Goal: Information Seeking & Learning: Learn about a topic

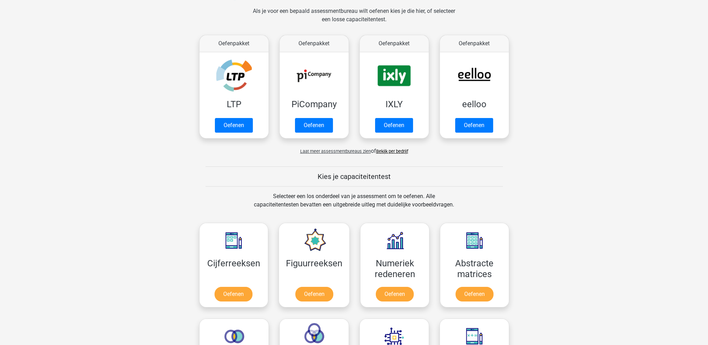
scroll to position [35, 0]
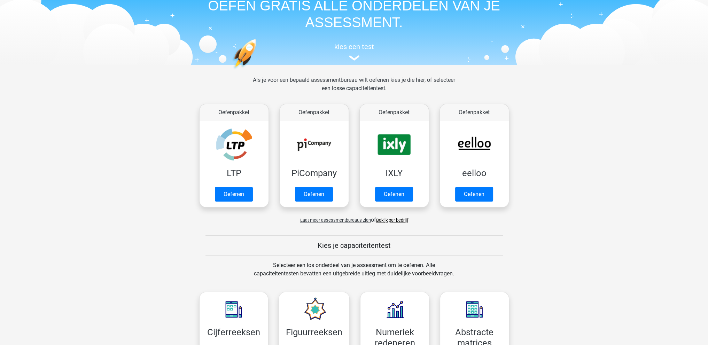
click at [343, 220] on span "Laat meer assessmentbureaus zien" at bounding box center [335, 220] width 71 height 5
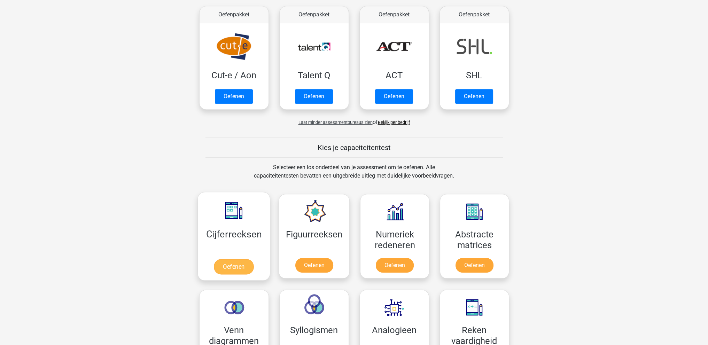
scroll to position [488, 0]
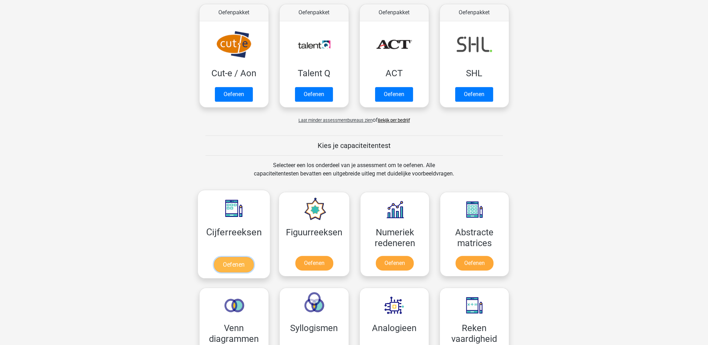
click at [236, 263] on link "Oefenen" at bounding box center [234, 264] width 40 height 15
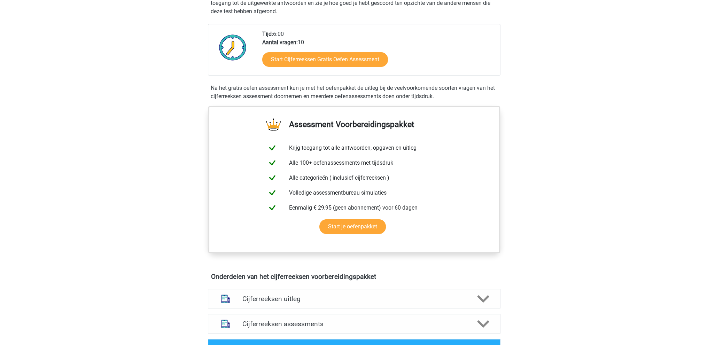
scroll to position [70, 0]
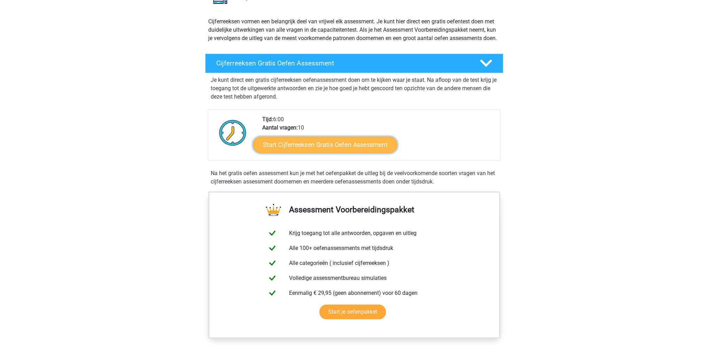
click at [352, 149] on link "Start Cijferreeksen Gratis Oefen Assessment" at bounding box center [325, 144] width 145 height 17
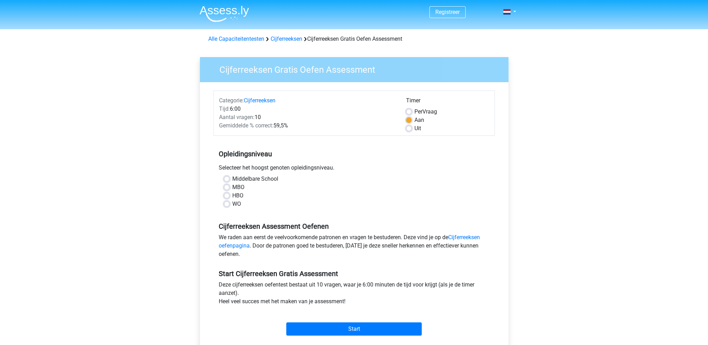
click at [232, 203] on label "WO" at bounding box center [236, 204] width 9 height 8
click at [229, 203] on input "WO" at bounding box center [227, 203] width 6 height 7
radio input "true"
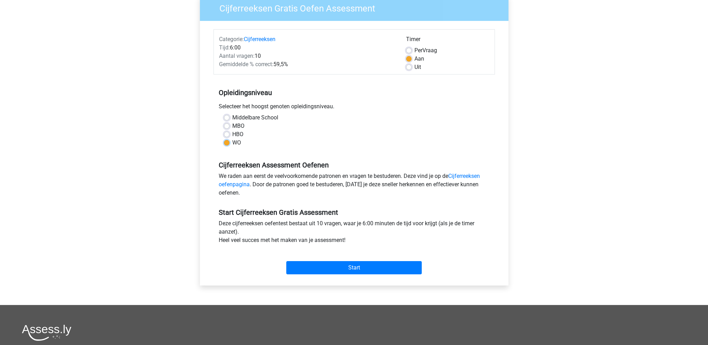
scroll to position [139, 0]
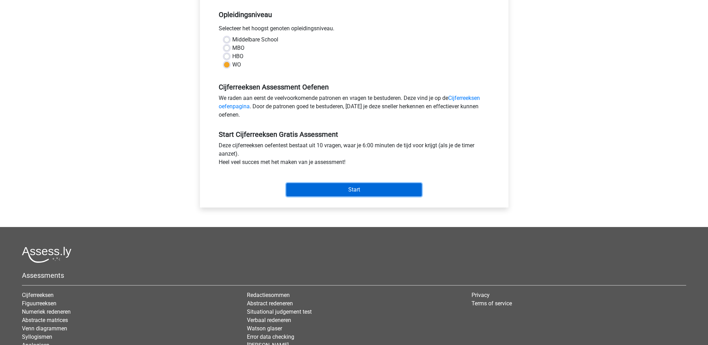
click at [358, 189] on input "Start" at bounding box center [353, 189] width 135 height 13
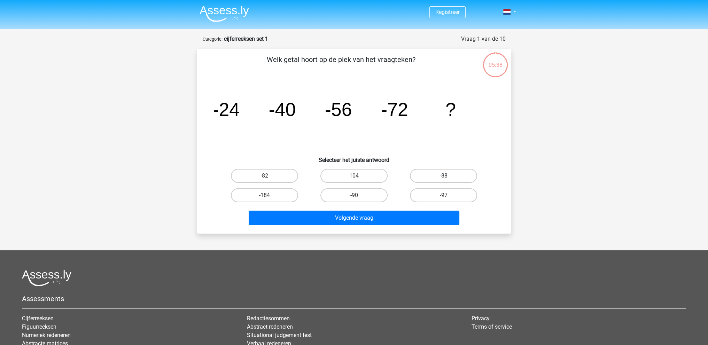
click at [443, 176] on label "-88" at bounding box center [443, 176] width 67 height 14
click at [444, 176] on input "-88" at bounding box center [446, 178] width 5 height 5
radio input "true"
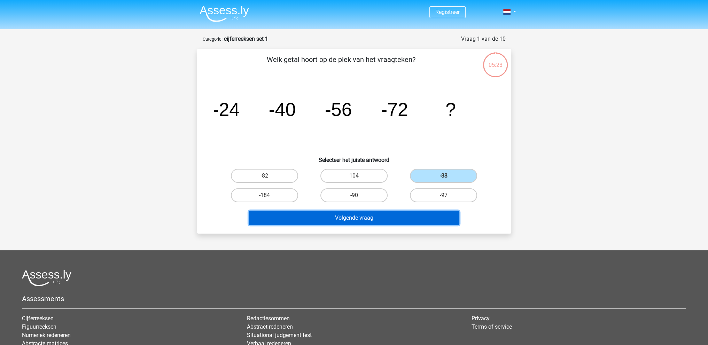
click at [417, 215] on button "Volgende vraag" at bounding box center [354, 218] width 211 height 15
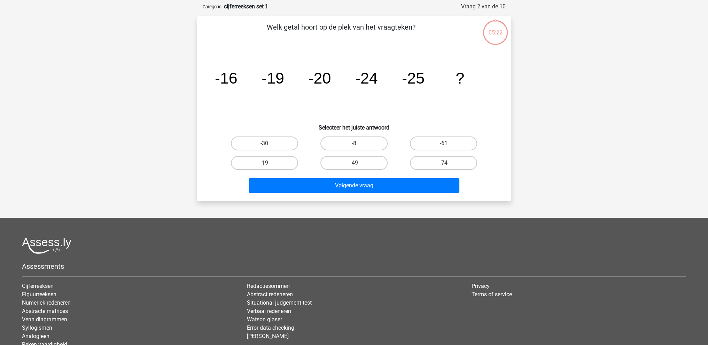
scroll to position [35, 0]
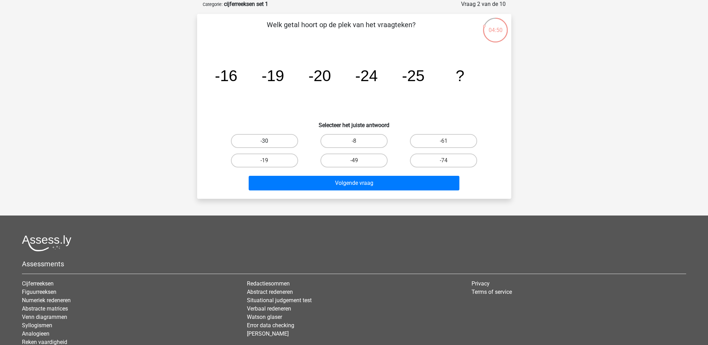
click at [282, 140] on label "-30" at bounding box center [264, 141] width 67 height 14
click at [269, 141] on input "-30" at bounding box center [266, 143] width 5 height 5
radio input "true"
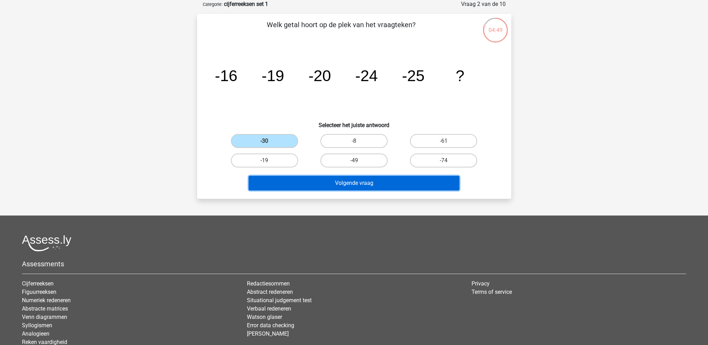
click at [347, 181] on button "Volgende vraag" at bounding box center [354, 183] width 211 height 15
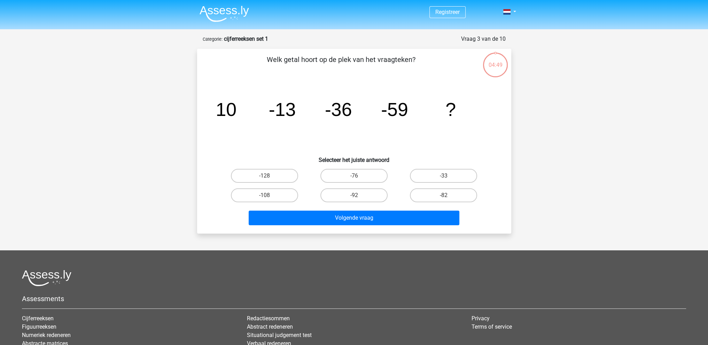
scroll to position [0, 0]
click at [439, 193] on label "-82" at bounding box center [443, 195] width 67 height 14
click at [444, 195] on input "-82" at bounding box center [446, 197] width 5 height 5
radio input "true"
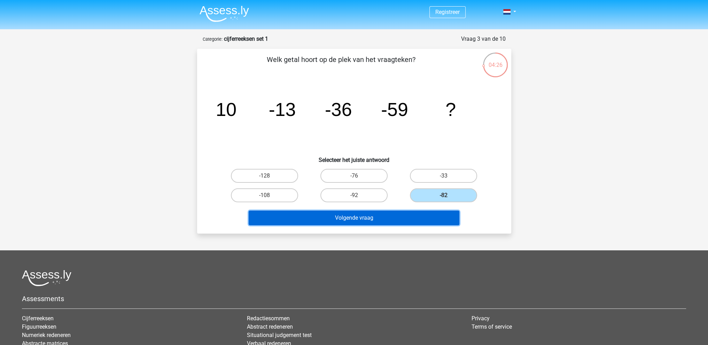
click at [413, 216] on button "Volgende vraag" at bounding box center [354, 218] width 211 height 15
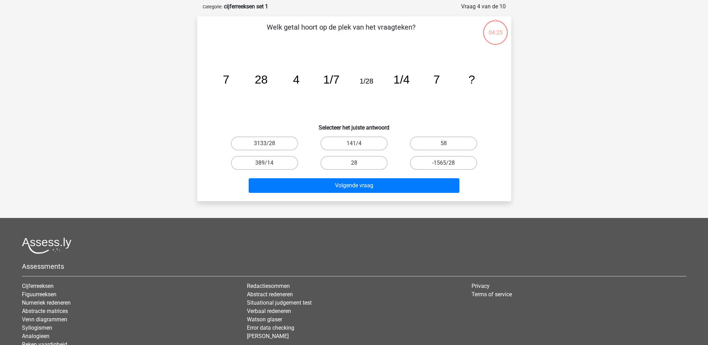
scroll to position [35, 0]
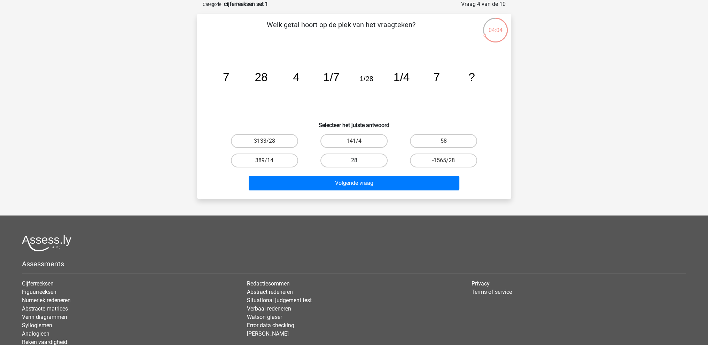
click at [342, 159] on label "28" at bounding box center [353, 161] width 67 height 14
click at [354, 161] on input "28" at bounding box center [356, 163] width 5 height 5
radio input "true"
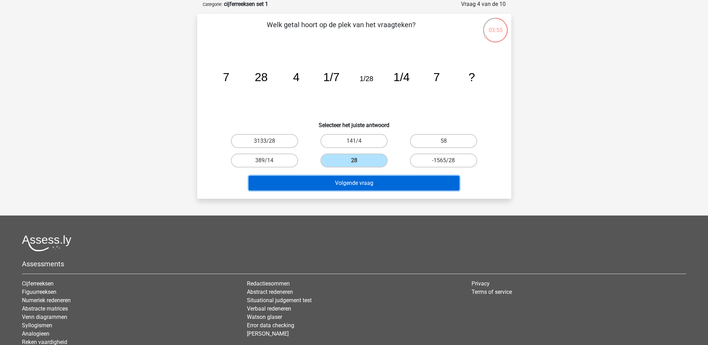
click at [346, 182] on button "Volgende vraag" at bounding box center [354, 183] width 211 height 15
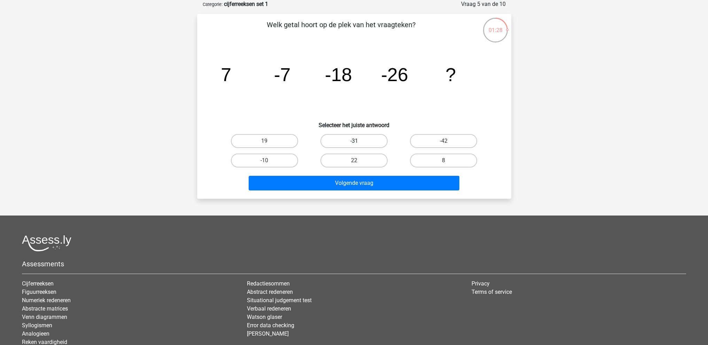
click at [373, 142] on label "-31" at bounding box center [353, 141] width 67 height 14
click at [358, 142] on input "-31" at bounding box center [356, 143] width 5 height 5
radio input "true"
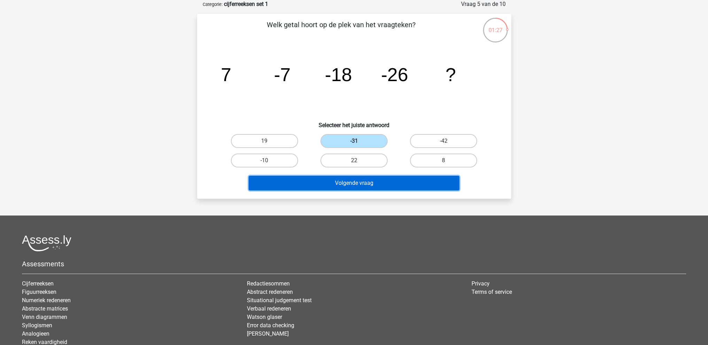
click at [371, 180] on button "Volgende vraag" at bounding box center [354, 183] width 211 height 15
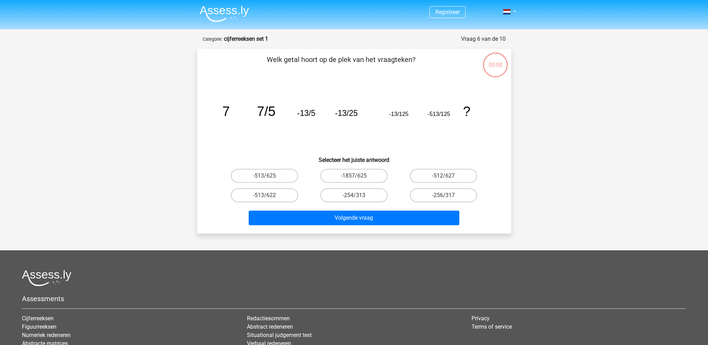
scroll to position [35, 0]
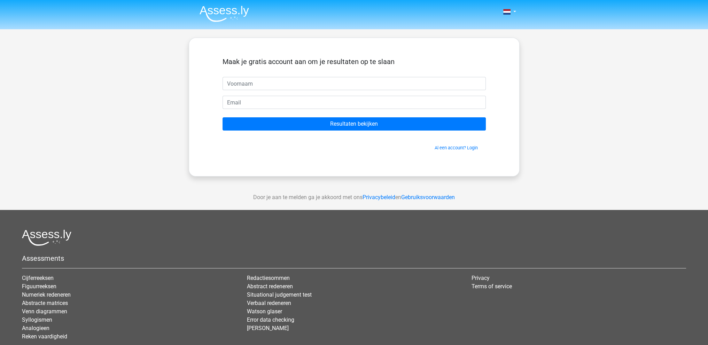
click at [309, 84] on input "text" at bounding box center [354, 83] width 263 height 13
type input "Remco"
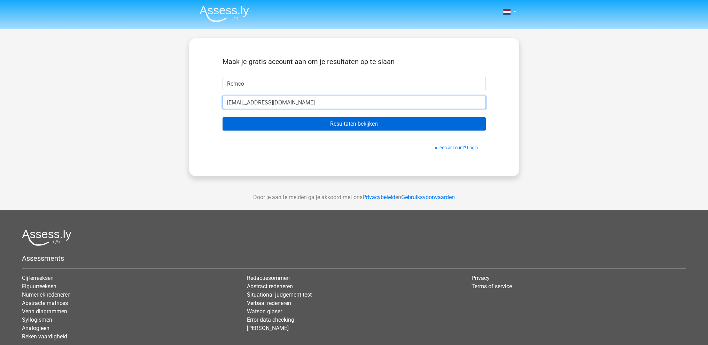
type input "[EMAIL_ADDRESS][DOMAIN_NAME]"
click at [372, 123] on input "Resultaten bekijken" at bounding box center [354, 123] width 263 height 13
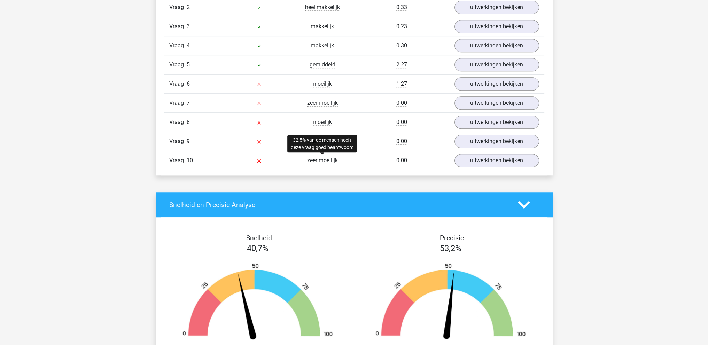
scroll to position [627, 0]
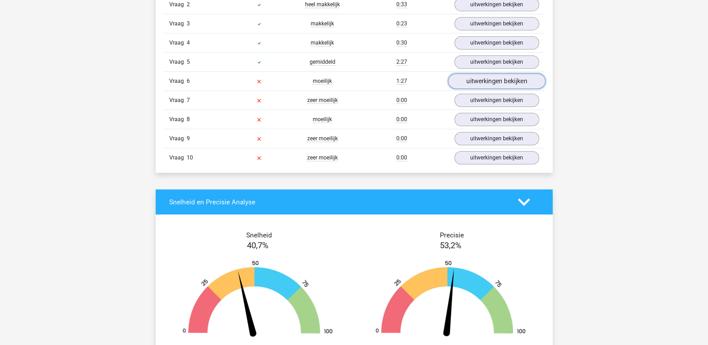
click at [483, 81] on link "uitwerkingen bekijken" at bounding box center [496, 80] width 97 height 15
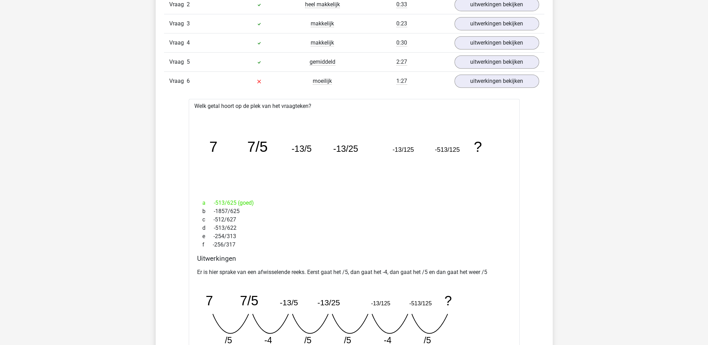
scroll to position [766, 0]
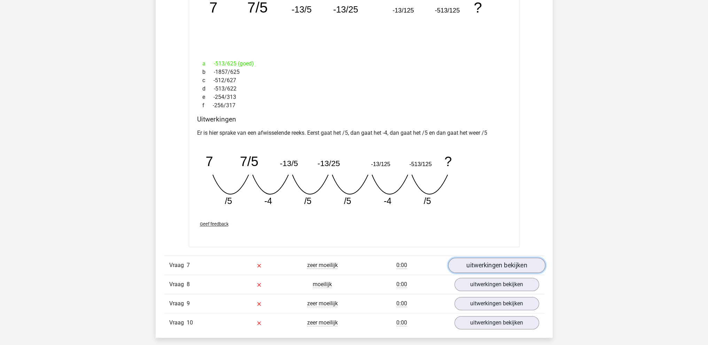
click at [476, 262] on link "uitwerkingen bekijken" at bounding box center [496, 265] width 97 height 15
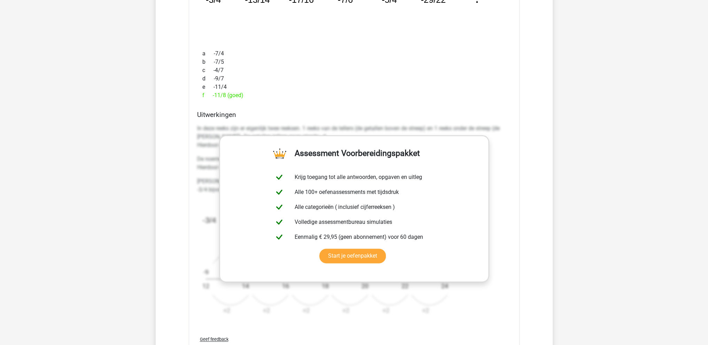
scroll to position [1114, 0]
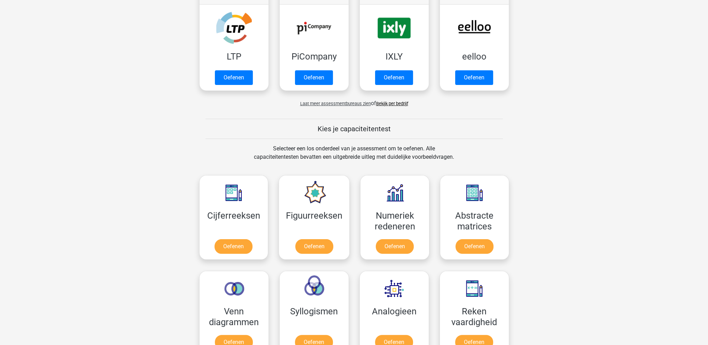
scroll to position [174, 0]
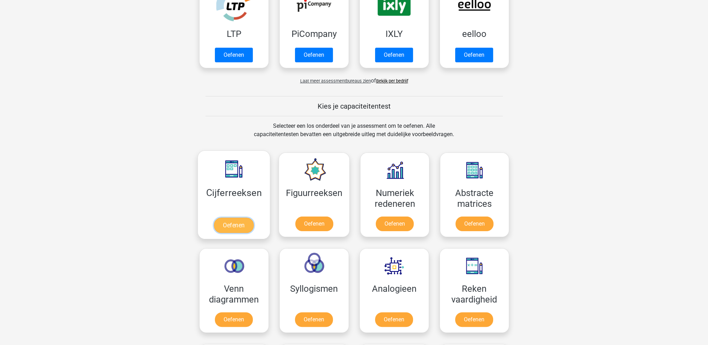
click at [244, 220] on link "Oefenen" at bounding box center [234, 225] width 40 height 15
click at [321, 226] on link "Oefenen" at bounding box center [314, 225] width 40 height 15
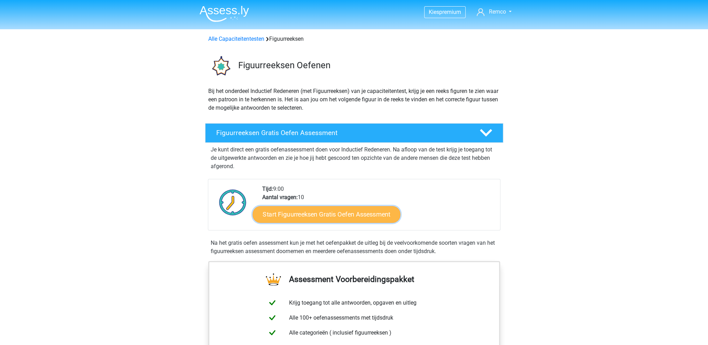
click at [366, 218] on link "Start Figuurreeksen Gratis Oefen Assessment" at bounding box center [326, 214] width 148 height 17
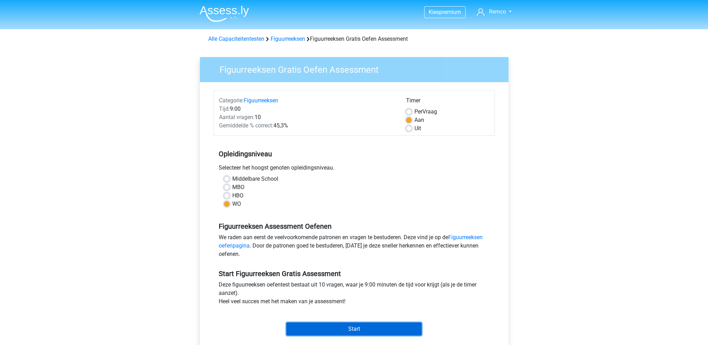
click at [337, 327] on input "Start" at bounding box center [353, 328] width 135 height 13
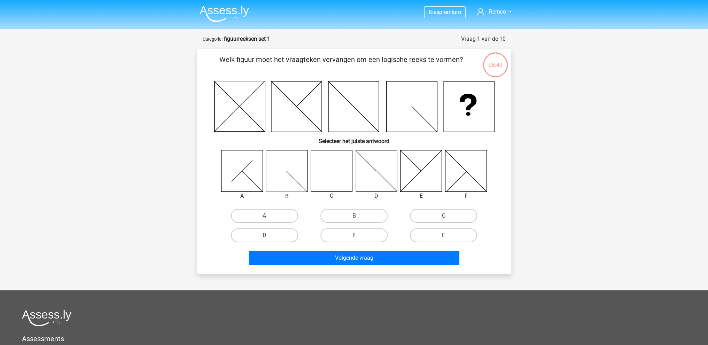
click at [334, 171] on icon at bounding box center [331, 170] width 41 height 41
click at [457, 213] on label "C" at bounding box center [443, 216] width 67 height 14
click at [448, 216] on input "C" at bounding box center [446, 218] width 5 height 5
radio input "true"
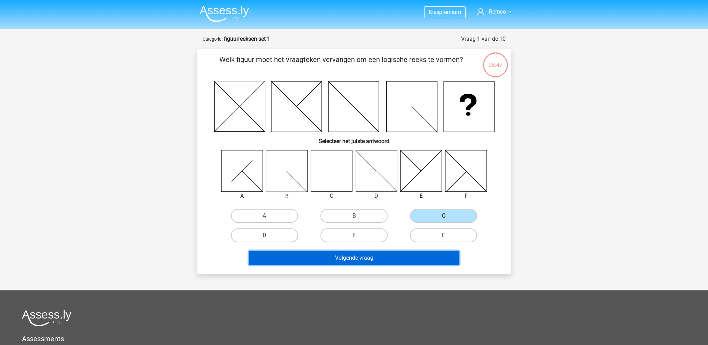
click at [398, 253] on button "Volgende vraag" at bounding box center [354, 258] width 211 height 15
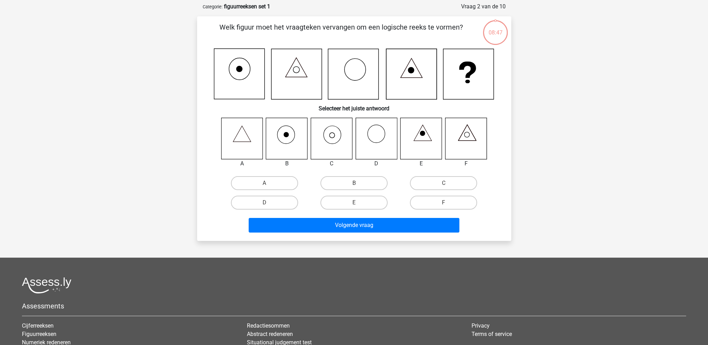
scroll to position [35, 0]
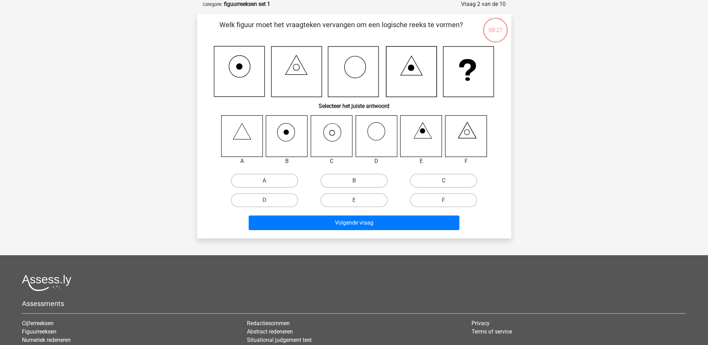
click at [423, 181] on label "C" at bounding box center [443, 181] width 67 height 14
click at [444, 181] on input "C" at bounding box center [446, 183] width 5 height 5
radio input "true"
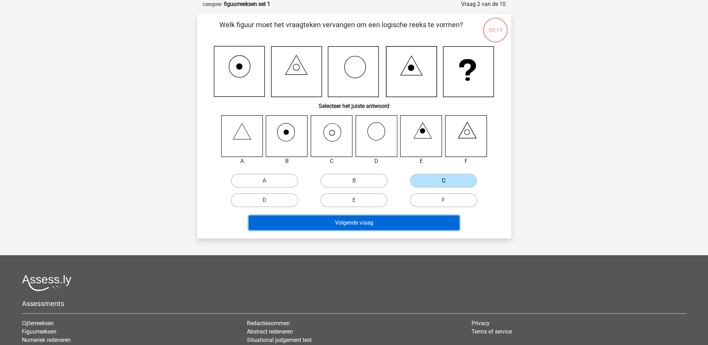
click at [366, 223] on button "Volgende vraag" at bounding box center [354, 223] width 211 height 15
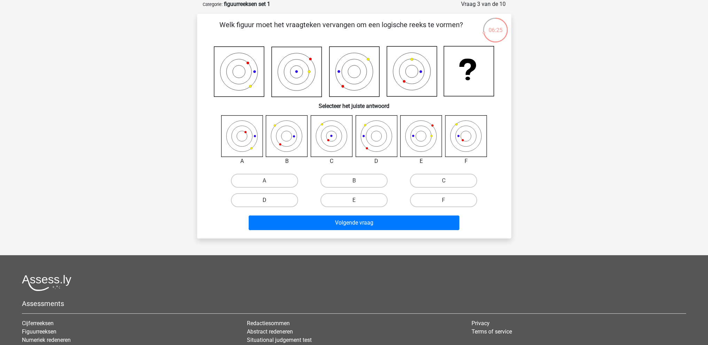
click at [271, 201] on label "D" at bounding box center [264, 200] width 67 height 14
click at [269, 201] on input "D" at bounding box center [266, 202] width 5 height 5
radio input "true"
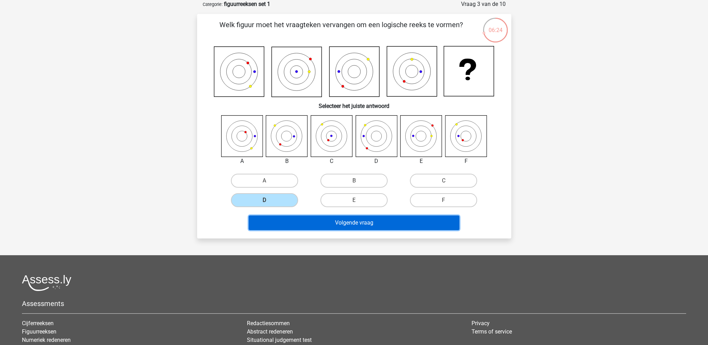
click at [344, 220] on button "Volgende vraag" at bounding box center [354, 223] width 211 height 15
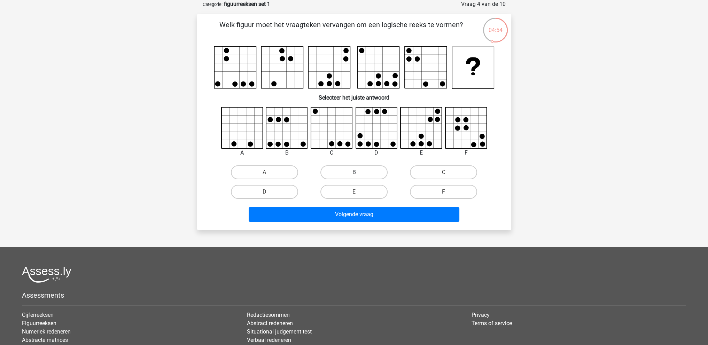
click at [347, 170] on label "B" at bounding box center [353, 172] width 67 height 14
click at [354, 172] on input "B" at bounding box center [356, 174] width 5 height 5
radio input "true"
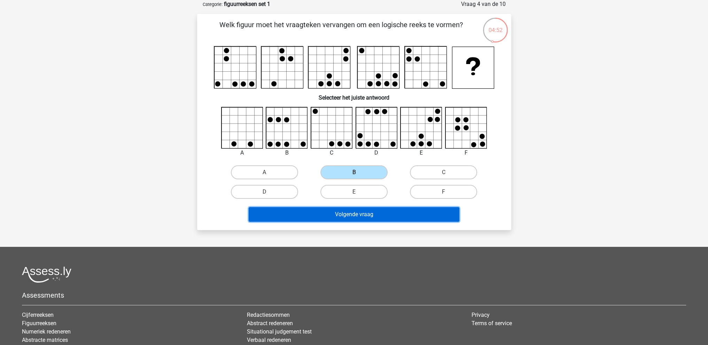
click at [371, 211] on button "Volgende vraag" at bounding box center [354, 214] width 211 height 15
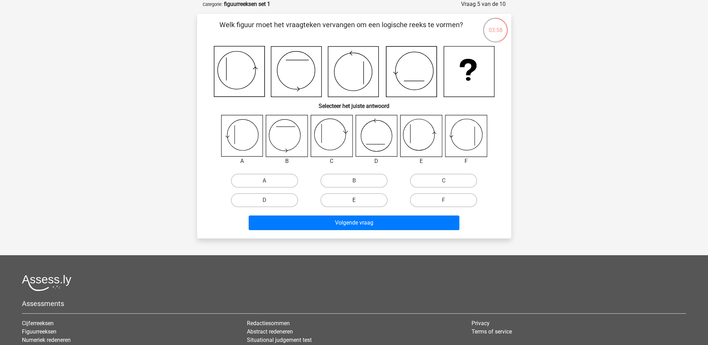
click at [352, 198] on label "E" at bounding box center [353, 200] width 67 height 14
click at [354, 200] on input "E" at bounding box center [356, 202] width 5 height 5
radio input "true"
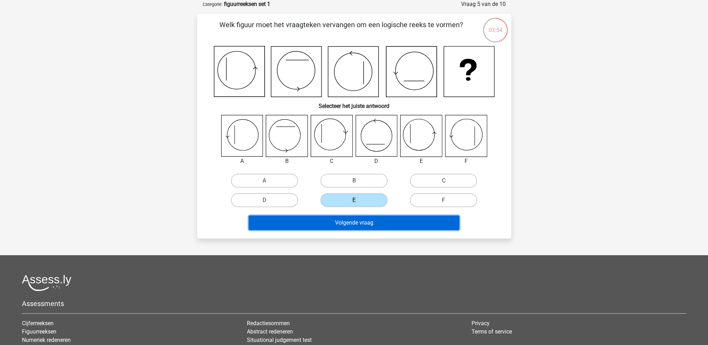
click at [368, 224] on button "Volgende vraag" at bounding box center [354, 223] width 211 height 15
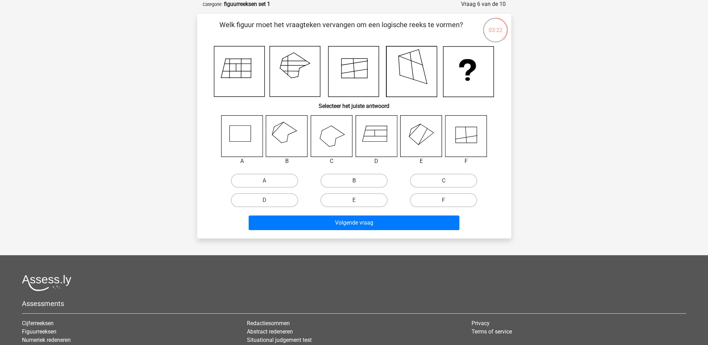
click at [374, 179] on label "B" at bounding box center [353, 181] width 67 height 14
click at [358, 181] on input "B" at bounding box center [356, 183] width 5 height 5
radio input "true"
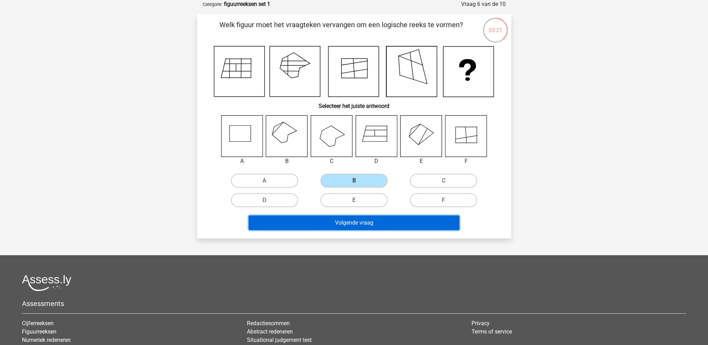
click at [369, 226] on button "Volgende vraag" at bounding box center [354, 223] width 211 height 15
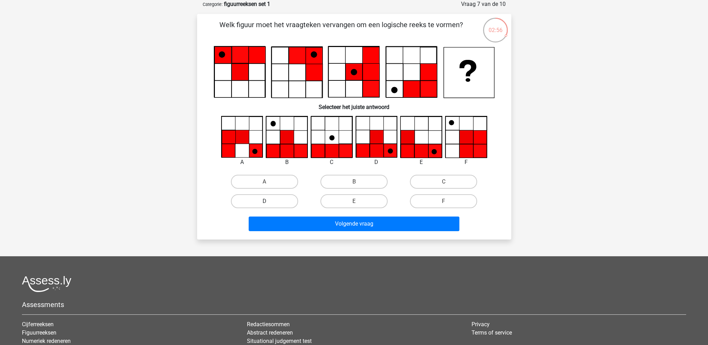
click at [281, 201] on label "D" at bounding box center [264, 201] width 67 height 14
click at [269, 201] on input "D" at bounding box center [266, 203] width 5 height 5
radio input "true"
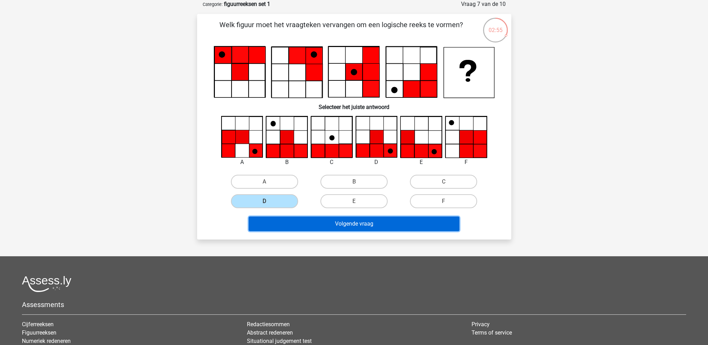
click at [333, 223] on button "Volgende vraag" at bounding box center [354, 224] width 211 height 15
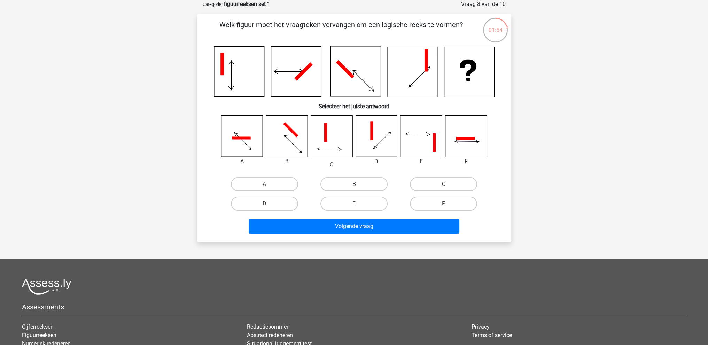
click at [355, 181] on label "B" at bounding box center [353, 184] width 67 height 14
click at [355, 184] on input "B" at bounding box center [356, 186] width 5 height 5
radio input "true"
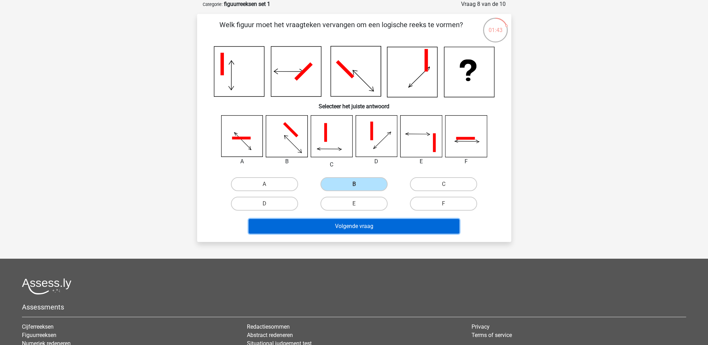
click at [347, 224] on button "Volgende vraag" at bounding box center [354, 226] width 211 height 15
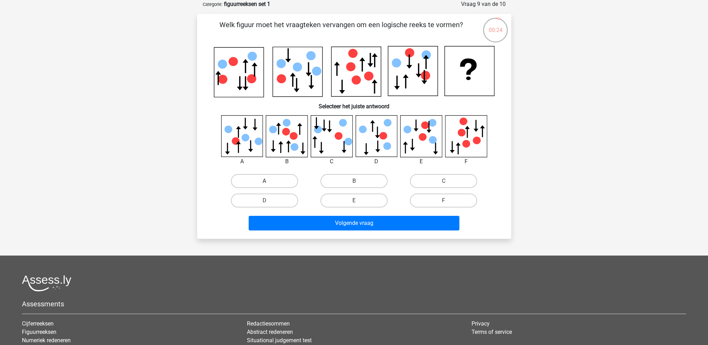
click at [263, 181] on label "A" at bounding box center [264, 181] width 67 height 14
click at [264, 181] on input "A" at bounding box center [266, 183] width 5 height 5
radio input "true"
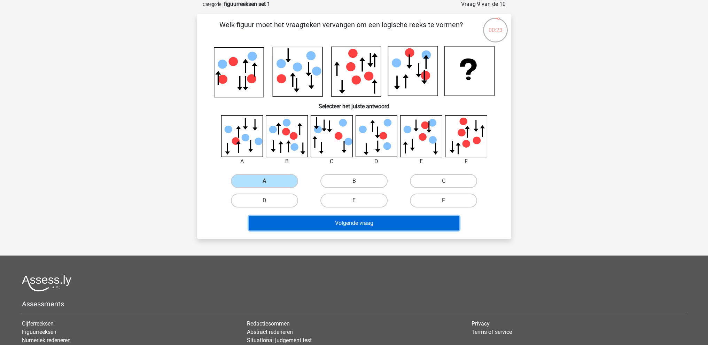
click at [330, 220] on button "Volgende vraag" at bounding box center [354, 223] width 211 height 15
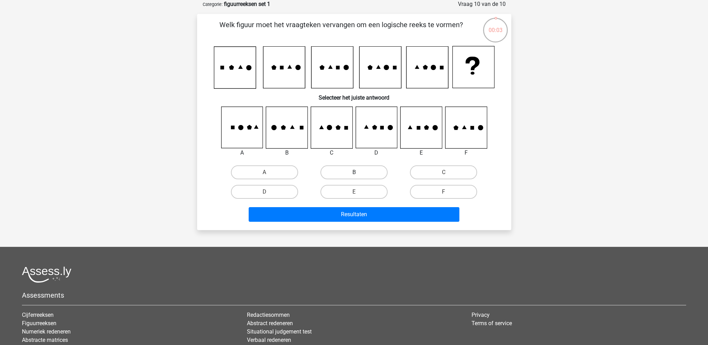
click at [356, 171] on label "B" at bounding box center [353, 172] width 67 height 14
click at [356, 172] on input "B" at bounding box center [356, 174] width 5 height 5
radio input "true"
drag, startPoint x: 452, startPoint y: 173, endPoint x: 437, endPoint y: 204, distance: 34.7
click at [451, 173] on label "C" at bounding box center [443, 172] width 67 height 14
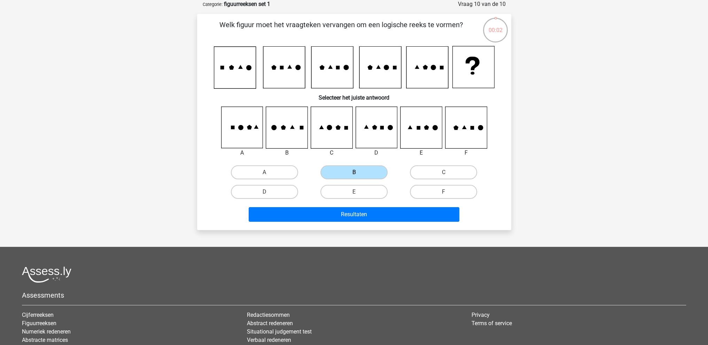
click at [448, 173] on input "C" at bounding box center [446, 174] width 5 height 5
radio input "true"
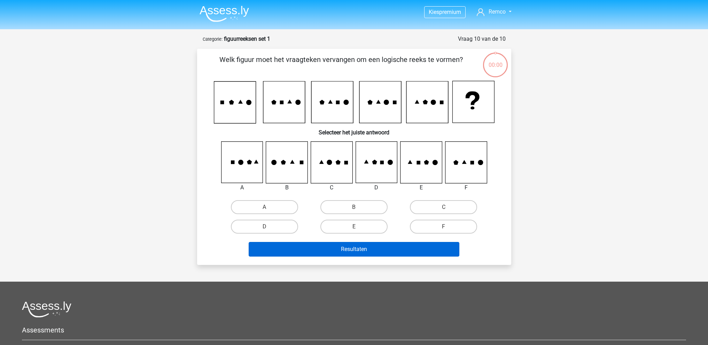
scroll to position [35, 0]
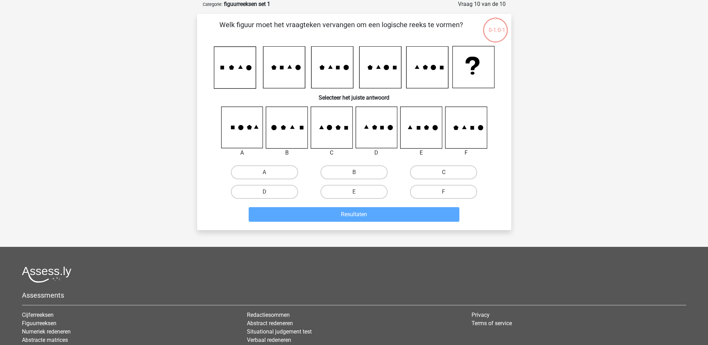
click at [444, 171] on label "C" at bounding box center [443, 172] width 67 height 14
click at [444, 172] on input "C" at bounding box center [446, 174] width 5 height 5
radio input "true"
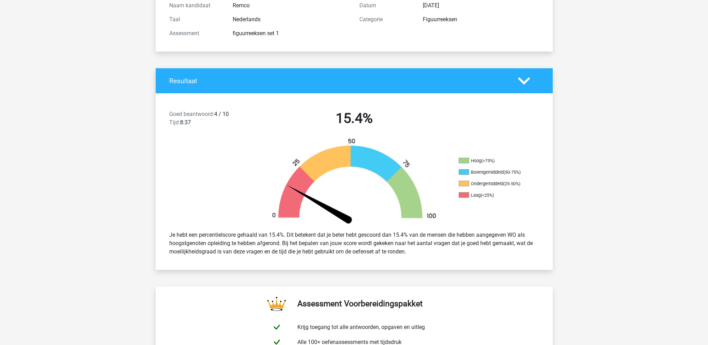
scroll to position [70, 0]
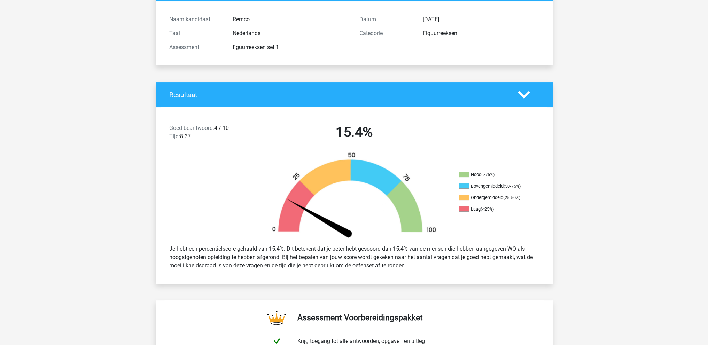
click at [522, 95] on polygon at bounding box center [524, 95] width 12 height 8
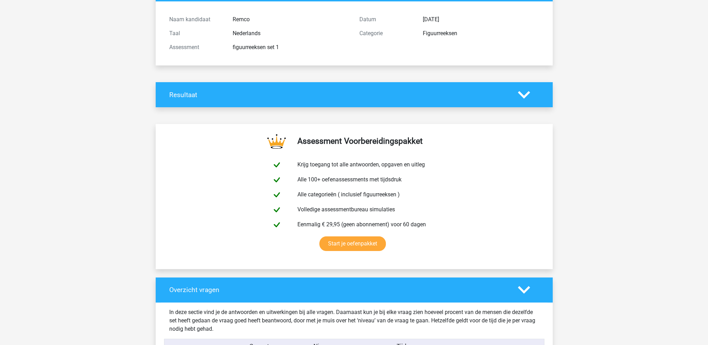
click at [517, 93] on div at bounding box center [529, 95] width 32 height 12
click at [523, 94] on icon at bounding box center [524, 95] width 12 height 12
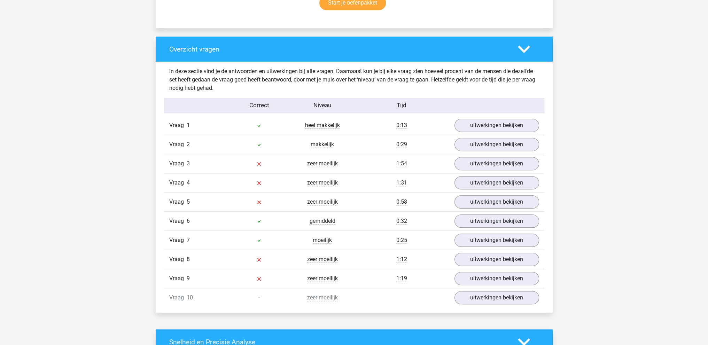
scroll to position [522, 0]
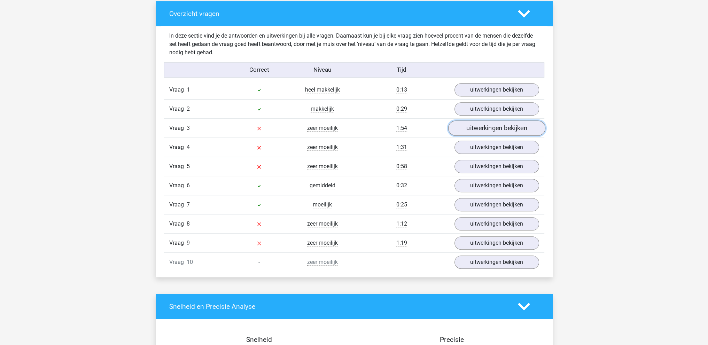
click at [490, 126] on link "uitwerkingen bekijken" at bounding box center [496, 127] width 97 height 15
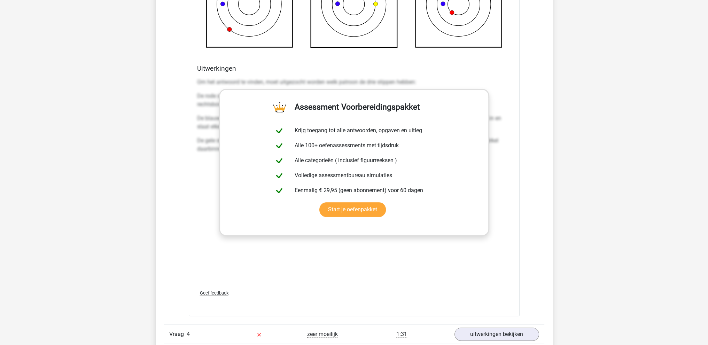
scroll to position [1010, 0]
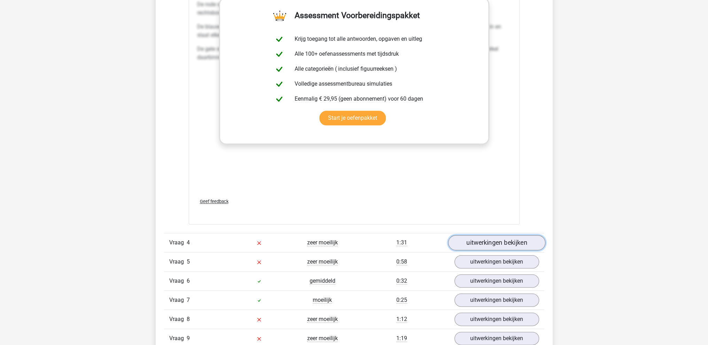
click at [491, 241] on link "uitwerkingen bekijken" at bounding box center [496, 242] width 97 height 15
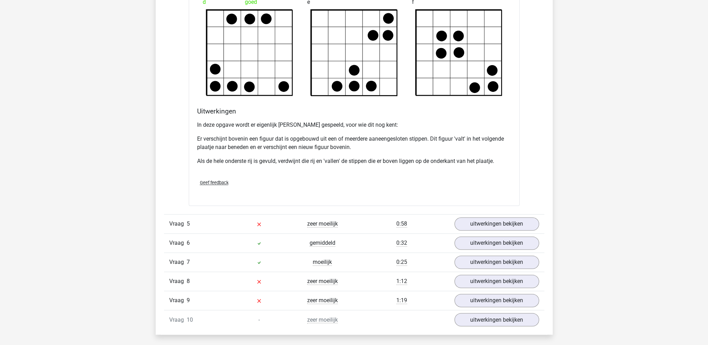
scroll to position [1532, 0]
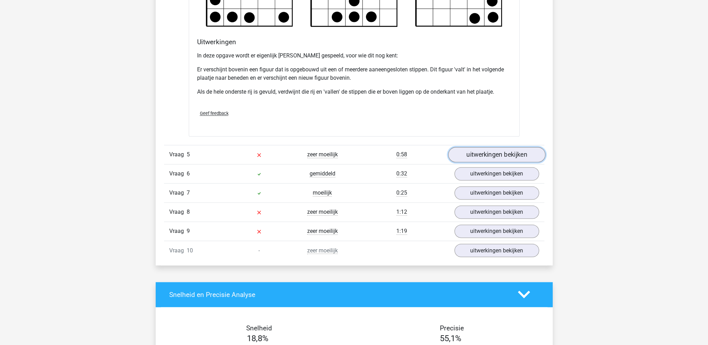
click at [472, 150] on link "uitwerkingen bekijken" at bounding box center [496, 154] width 97 height 15
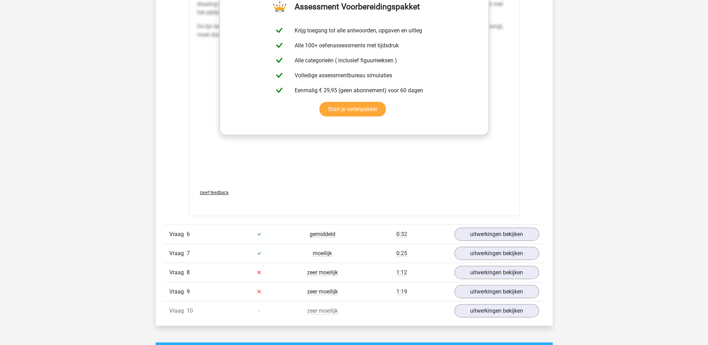
scroll to position [2124, 0]
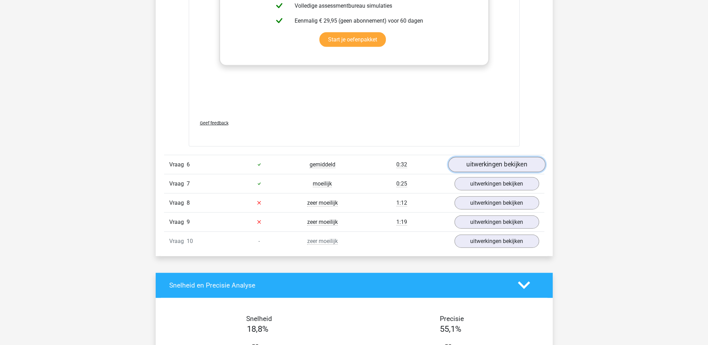
click at [473, 159] on link "uitwerkingen bekijken" at bounding box center [496, 164] width 97 height 15
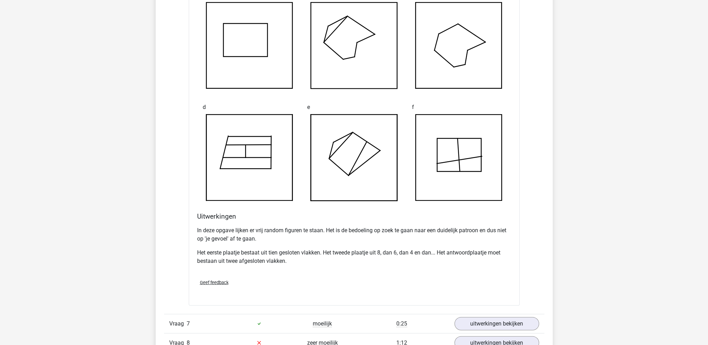
scroll to position [2542, 0]
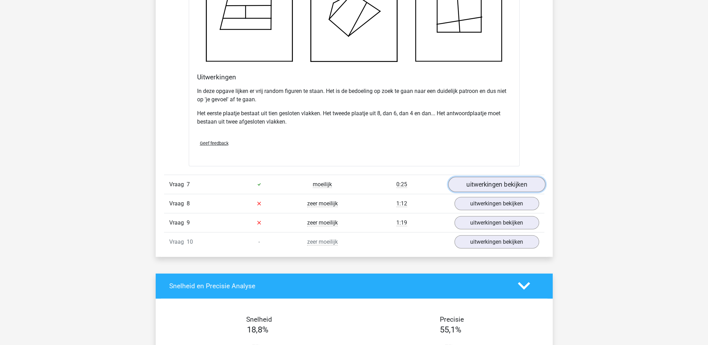
click at [486, 179] on link "uitwerkingen bekijken" at bounding box center [496, 184] width 97 height 15
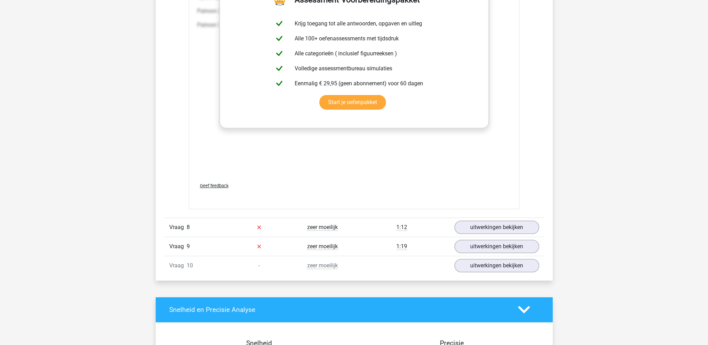
scroll to position [3169, 0]
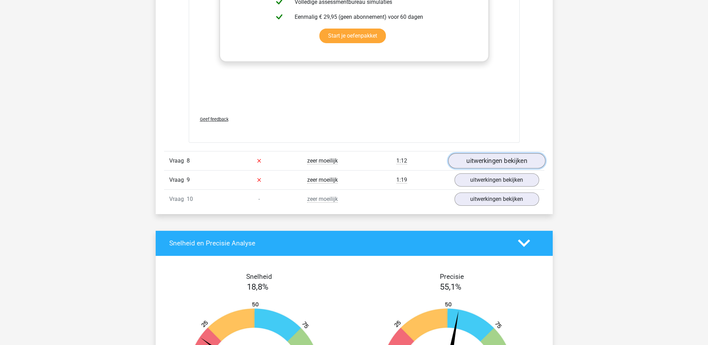
click at [497, 162] on link "uitwerkingen bekijken" at bounding box center [496, 160] width 97 height 15
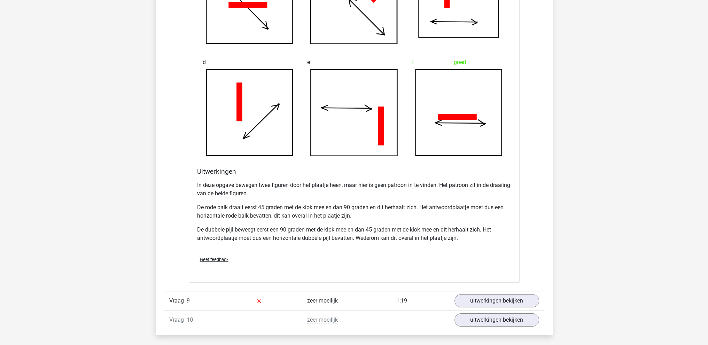
scroll to position [3552, 0]
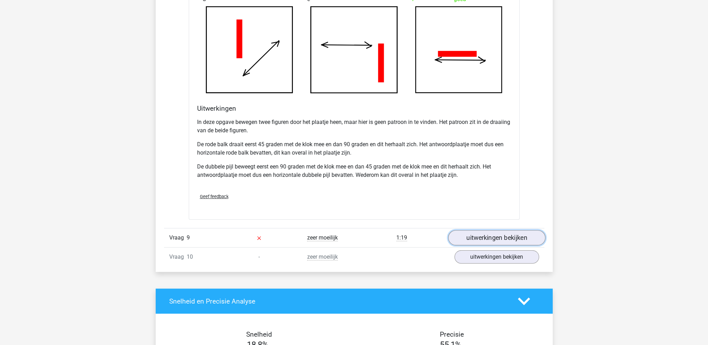
click at [482, 237] on link "uitwerkingen bekijken" at bounding box center [496, 237] width 97 height 15
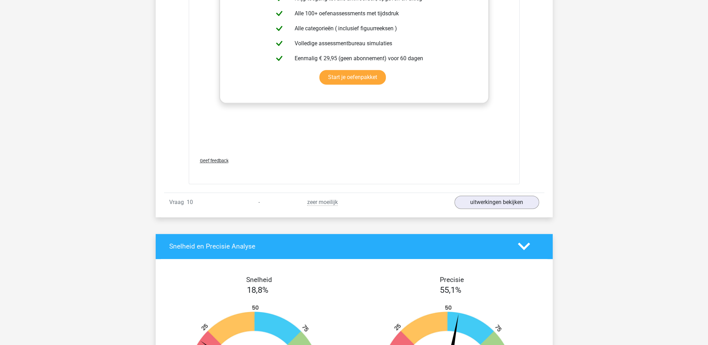
scroll to position [4179, 0]
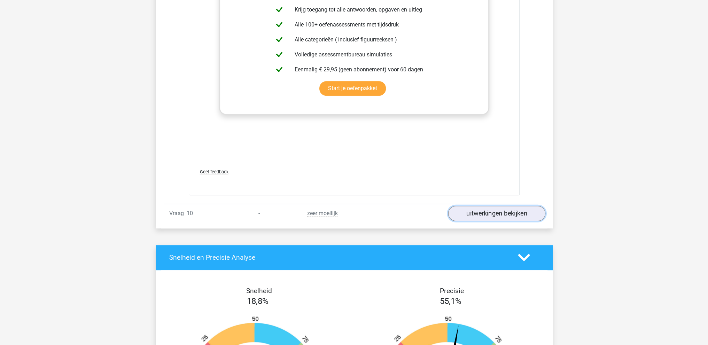
click at [483, 209] on link "uitwerkingen bekijken" at bounding box center [496, 213] width 97 height 15
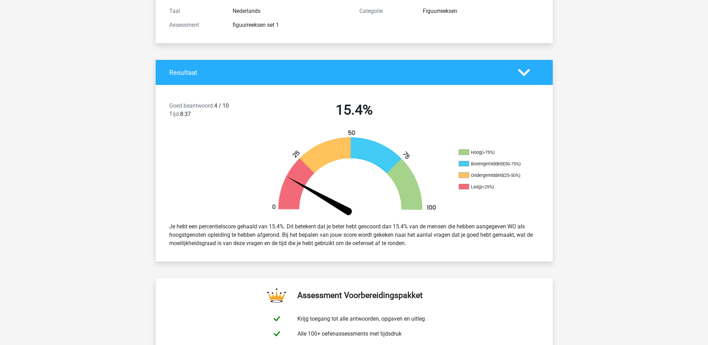
scroll to position [0, 0]
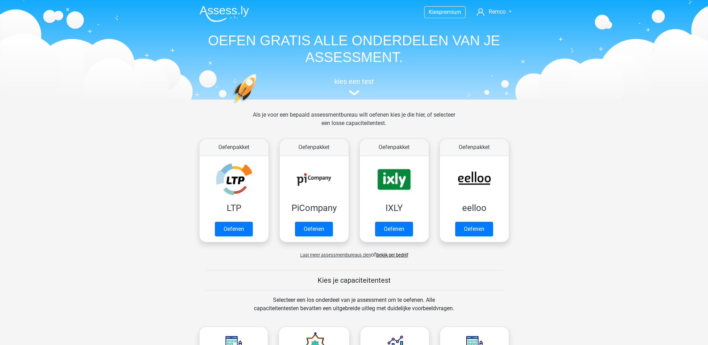
scroll to position [174, 0]
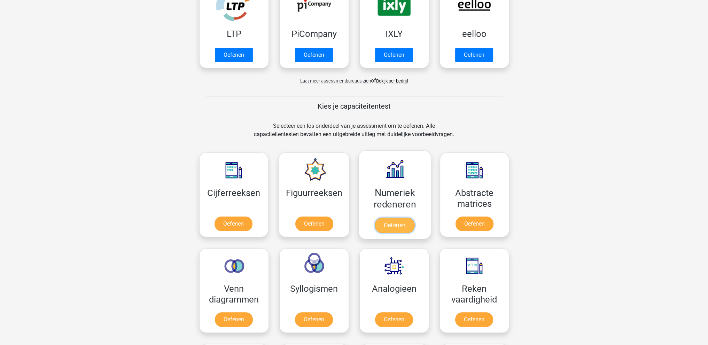
click at [399, 225] on link "Oefenen" at bounding box center [395, 225] width 40 height 15
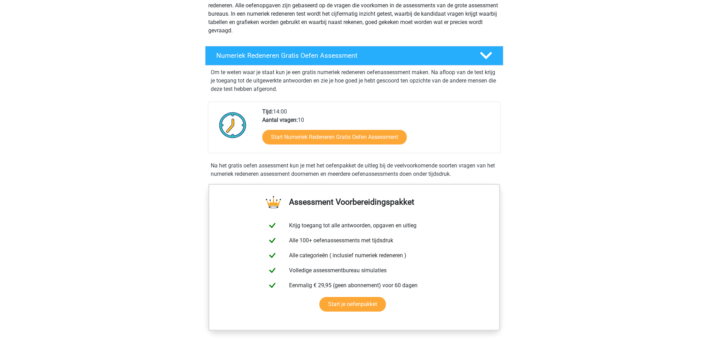
scroll to position [104, 0]
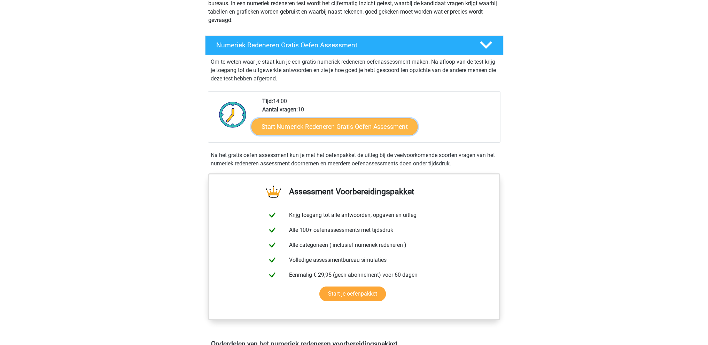
click at [377, 124] on link "Start Numeriek Redeneren Gratis Oefen Assessment" at bounding box center [334, 126] width 166 height 17
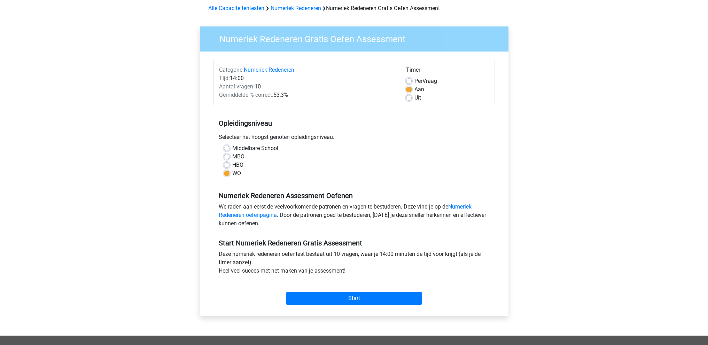
scroll to position [104, 0]
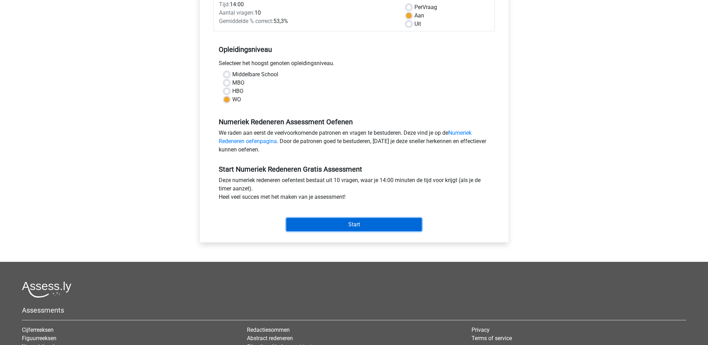
click at [363, 227] on input "Start" at bounding box center [353, 224] width 135 height 13
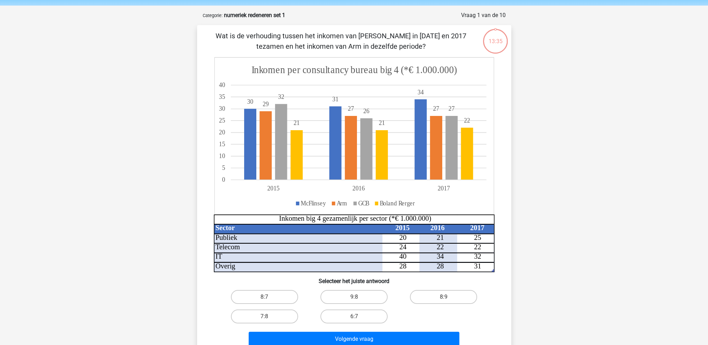
scroll to position [35, 0]
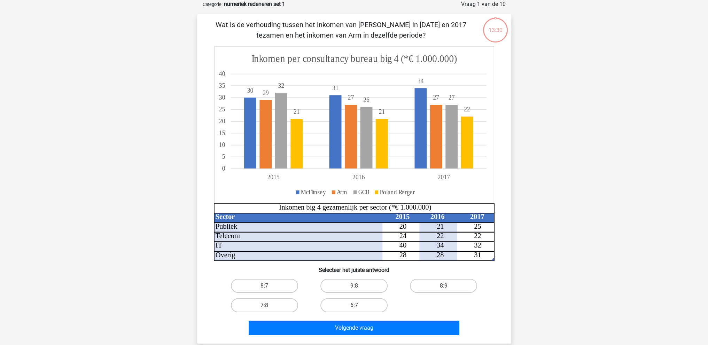
drag, startPoint x: 294, startPoint y: 31, endPoint x: 410, endPoint y: 33, distance: 116.0
click at [410, 33] on p "Wat is de verhouding tussen het inkomen van McFlinsey in 2015 en 2017 tezamen e…" at bounding box center [341, 30] width 266 height 21
click at [265, 281] on label "8:7" at bounding box center [264, 286] width 67 height 14
click at [265, 286] on input "8:7" at bounding box center [266, 288] width 5 height 5
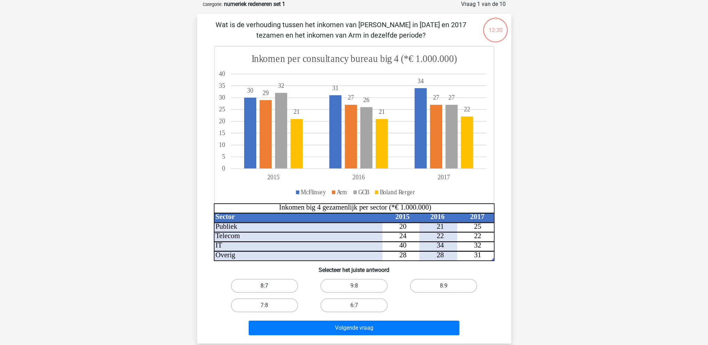
radio input "true"
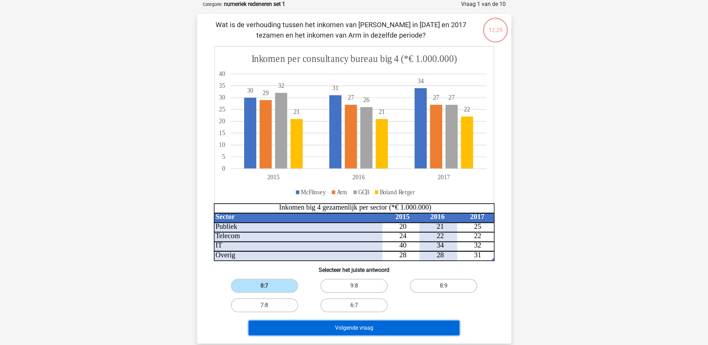
click at [305, 322] on button "Volgende vraag" at bounding box center [354, 328] width 211 height 15
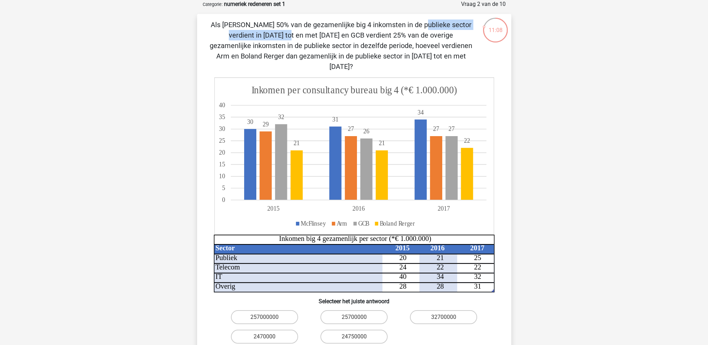
drag, startPoint x: 272, startPoint y: 21, endPoint x: 386, endPoint y: 23, distance: 113.9
click at [386, 23] on p "Als McFlinsey 50% van de gezamenlijke big 4 inkomsten in de publieke sector ver…" at bounding box center [341, 46] width 266 height 52
click at [387, 23] on p "Als McFlinsey 50% van de gezamenlijke big 4 inkomsten in de publieke sector ver…" at bounding box center [341, 46] width 266 height 52
drag, startPoint x: 242, startPoint y: 22, endPoint x: 302, endPoint y: 23, distance: 59.9
click at [287, 22] on p "Als McFlinsey 50% van de gezamenlijke big 4 inkomsten in de publieke sector ver…" at bounding box center [341, 46] width 266 height 52
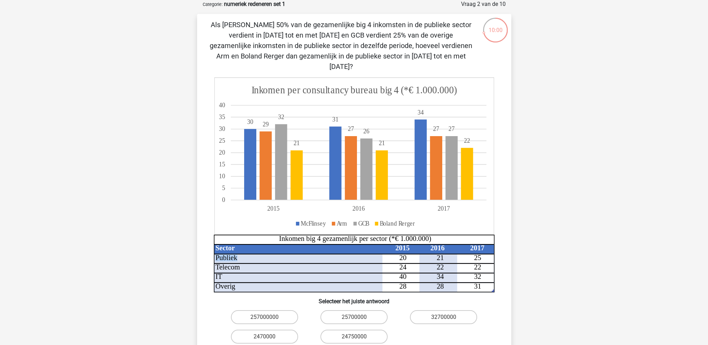
drag, startPoint x: 398, startPoint y: 247, endPoint x: 492, endPoint y: 250, distance: 94.1
click at [492, 250] on icon "Sector 2015 2016 2017 Publiek 20 21 25 Telecom 24 22 22 IT 40 34 32 Overig 28 2…" at bounding box center [354, 184] width 281 height 215
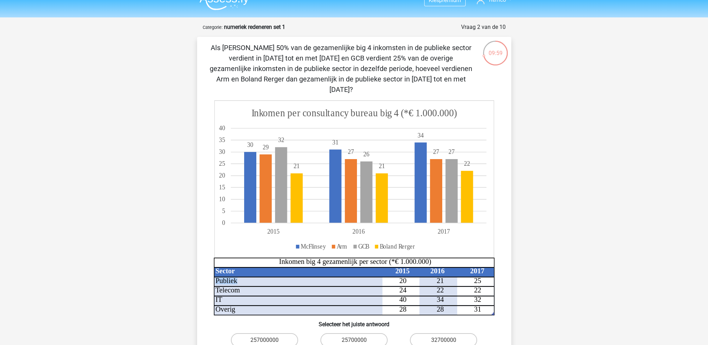
scroll to position [0, 0]
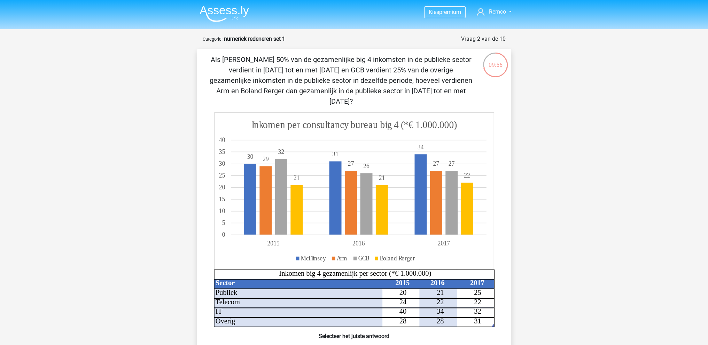
click at [412, 283] on icon "Sector 2015 2016 2017 Publiek 20 21 25 Telecom 24 22 22 IT 40 34 32 Overig 28 2…" at bounding box center [354, 219] width 281 height 215
drag, startPoint x: 400, startPoint y: 283, endPoint x: 409, endPoint y: 281, distance: 9.3
click at [409, 281] on icon "Sector 2015 2016 2017 Publiek 20 21 25 Telecom 24 22 22 IT 40 34 32 Overig 28 2…" at bounding box center [354, 219] width 281 height 215
click at [410, 281] on icon "Sector 2015 2016 2017 Publiek 20 21 25 Telecom 24 22 22 IT 40 34 32 Overig 28 2…" at bounding box center [354, 219] width 281 height 215
drag, startPoint x: 405, startPoint y: 282, endPoint x: 395, endPoint y: 280, distance: 11.1
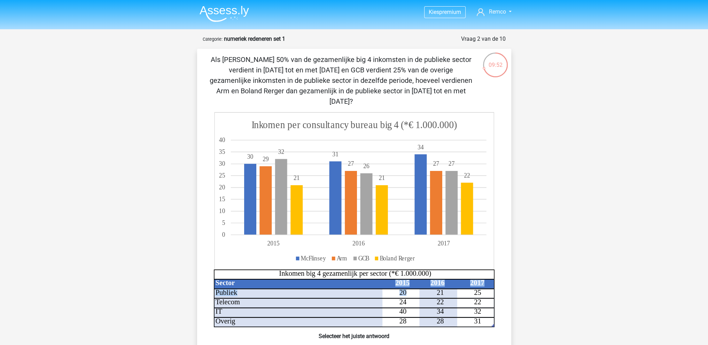
click at [395, 280] on icon "Sector 2015 2016 2017 Publiek 20 21 25 Telecom 24 22 22 IT 40 34 32 Overig 28 2…" at bounding box center [354, 219] width 281 height 215
drag, startPoint x: 450, startPoint y: 282, endPoint x: 457, endPoint y: 284, distance: 7.1
click at [450, 289] on icon at bounding box center [335, 308] width 243 height 39
click at [476, 289] on tspan "25" at bounding box center [477, 293] width 7 height 8
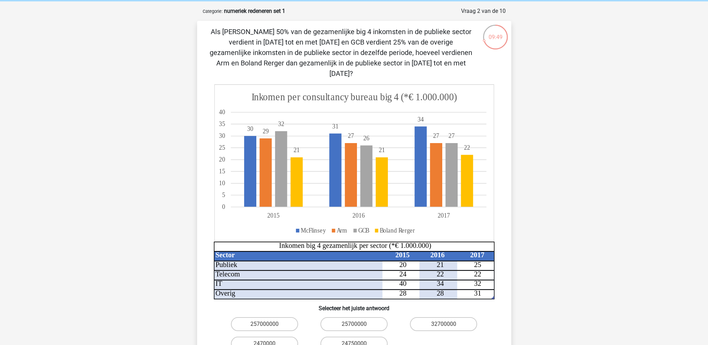
scroll to position [70, 0]
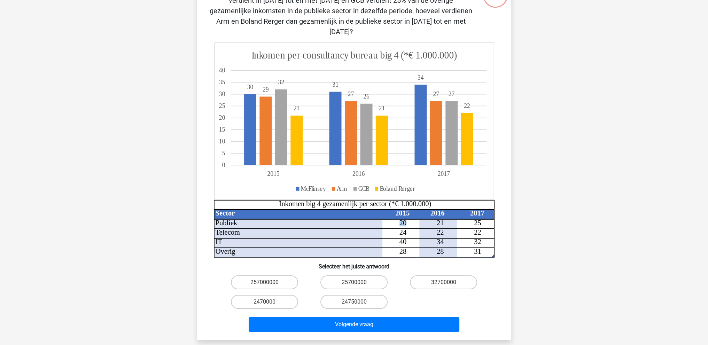
drag, startPoint x: 407, startPoint y: 214, endPoint x: 397, endPoint y: 214, distance: 10.1
click at [397, 214] on icon "Sector 2015 2016 2017 Publiek 20 21 25 Telecom 24 22 22 IT 40 34 32 Overig 28 2…" at bounding box center [354, 149] width 281 height 215
click at [438, 214] on icon "Sector 2015 2016 2017 Publiek 20 21 25 Telecom 24 22 22 IT 40 34 32 Overig 28 2…" at bounding box center [354, 149] width 281 height 215
click at [482, 216] on icon "Sector 2015 2016 2017 Publiek 20 21 25 Telecom 24 22 22 IT 40 34 32 Overig 28 2…" at bounding box center [354, 149] width 281 height 215
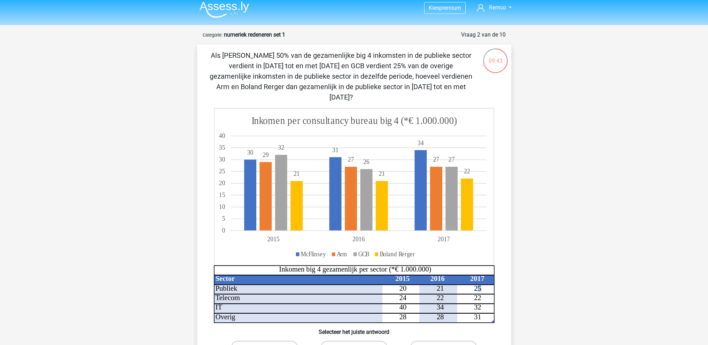
scroll to position [0, 0]
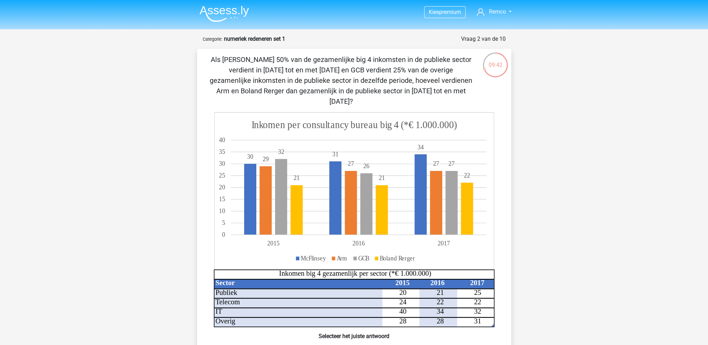
click at [513, 206] on div "09:42 Vraag 2 van de 10 Categorie: numeriek redeneren set 1 Sector 2015 2016 20…" at bounding box center [354, 222] width 325 height 375
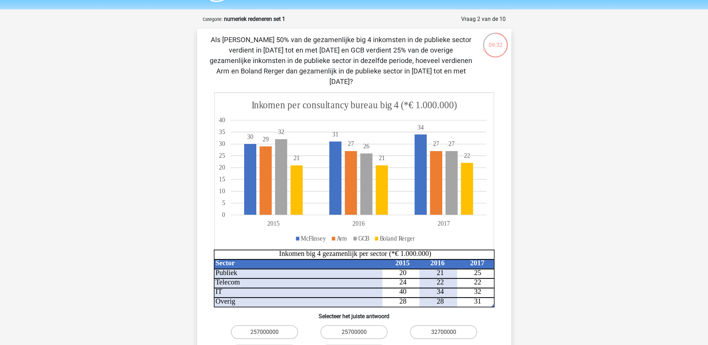
scroll to position [35, 0]
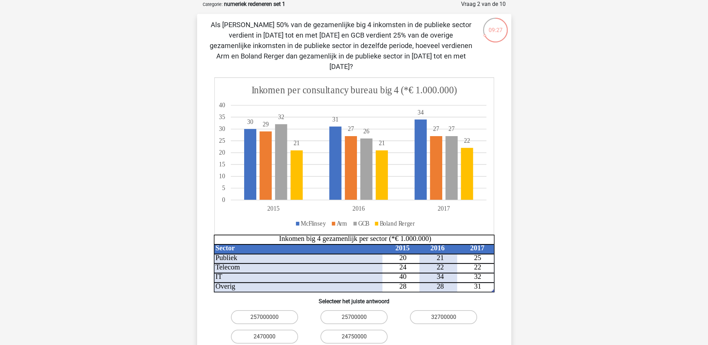
drag, startPoint x: 344, startPoint y: 63, endPoint x: 448, endPoint y: 53, distance: 104.6
click at [448, 53] on p "Als [PERSON_NAME] 50% van de gezamenlijke big 4 inkomsten in de publieke sector…" at bounding box center [341, 46] width 266 height 52
click at [448, 54] on p "Als [PERSON_NAME] 50% van de gezamenlijke big 4 inkomsten in de publieke sector…" at bounding box center [341, 46] width 266 height 52
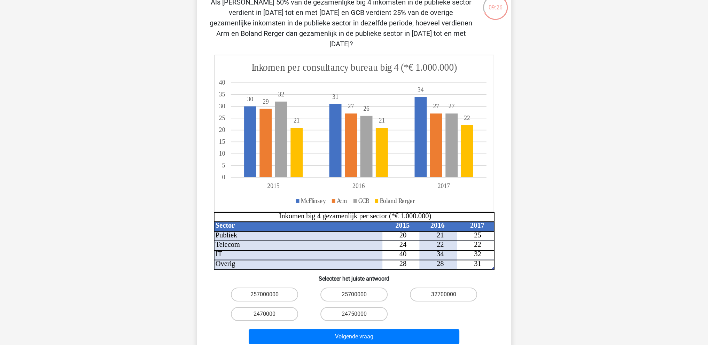
scroll to position [70, 0]
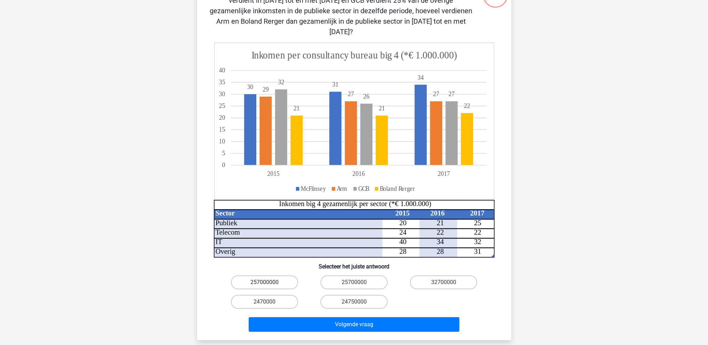
click at [271, 275] on label "257000000" at bounding box center [264, 282] width 67 height 14
click at [269, 282] on input "257000000" at bounding box center [266, 284] width 5 height 5
radio input "true"
click at [276, 295] on label "2470000" at bounding box center [264, 302] width 67 height 14
click at [269, 302] on input "2470000" at bounding box center [266, 304] width 5 height 5
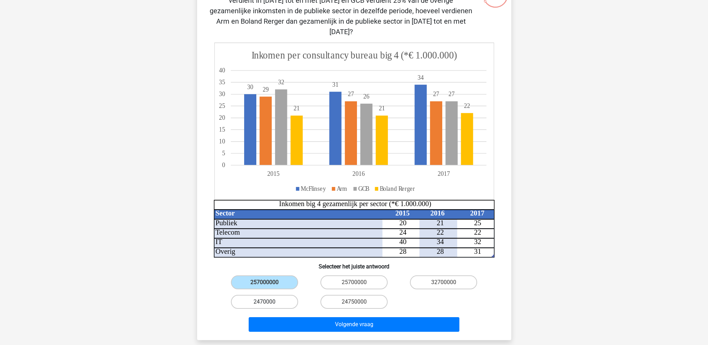
radio input "true"
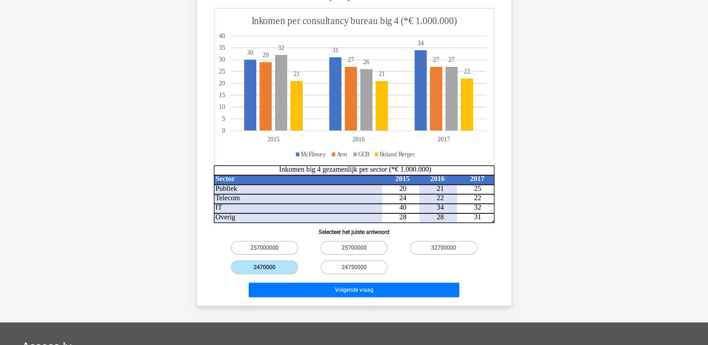
scroll to position [104, 0]
click at [372, 260] on label "24750000" at bounding box center [353, 267] width 67 height 14
click at [358, 267] on input "24750000" at bounding box center [356, 269] width 5 height 5
radio input "true"
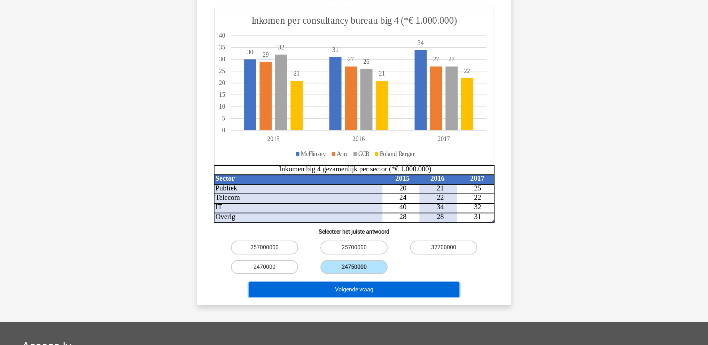
click at [377, 282] on button "Volgende vraag" at bounding box center [354, 289] width 211 height 15
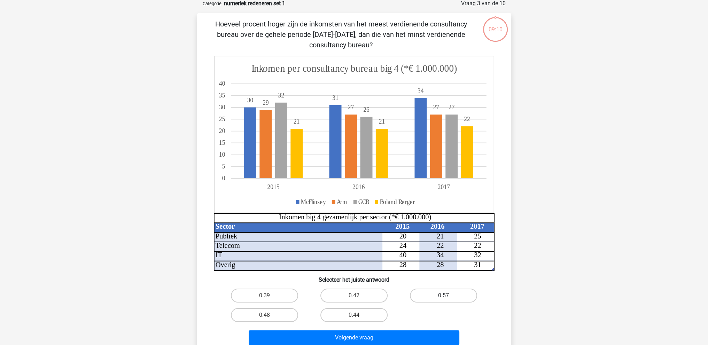
scroll to position [35, 0]
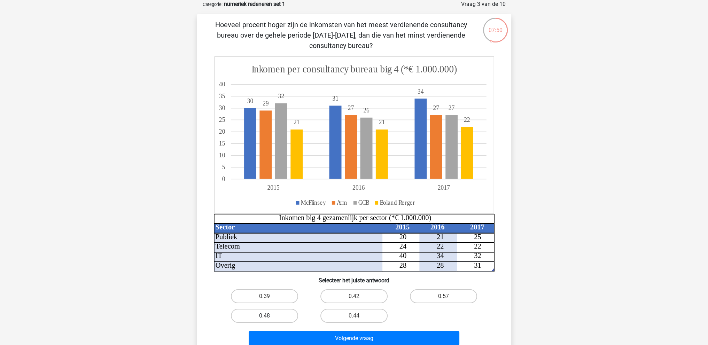
click at [274, 314] on label "0.48" at bounding box center [264, 316] width 67 height 14
click at [269, 316] on input "0.48" at bounding box center [266, 318] width 5 height 5
radio input "true"
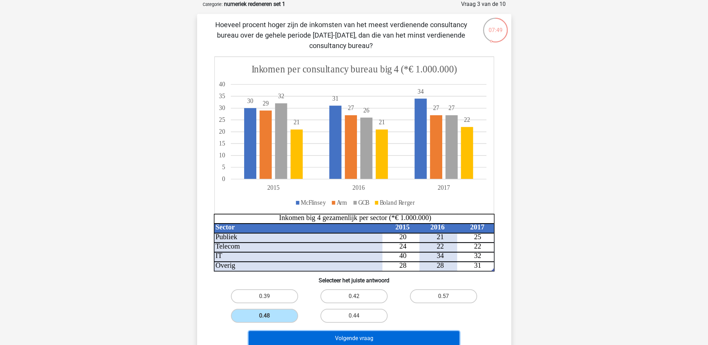
click at [314, 335] on button "Volgende vraag" at bounding box center [354, 338] width 211 height 15
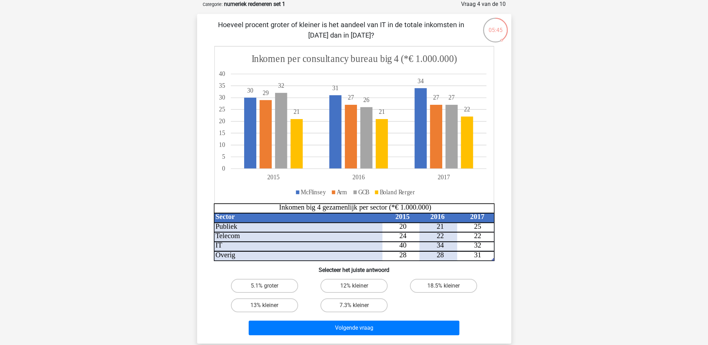
drag, startPoint x: 320, startPoint y: 34, endPoint x: 373, endPoint y: 36, distance: 52.6
click at [373, 36] on p "Hoeveel procent groter of kleiner is het aandeel van IT in de totale inkomsten …" at bounding box center [341, 30] width 266 height 21
drag, startPoint x: 288, startPoint y: 21, endPoint x: 382, endPoint y: 21, distance: 94.0
click at [382, 21] on p "Hoeveel procent groter of kleiner is het aandeel van IT in de totale inkomsten …" at bounding box center [341, 30] width 266 height 21
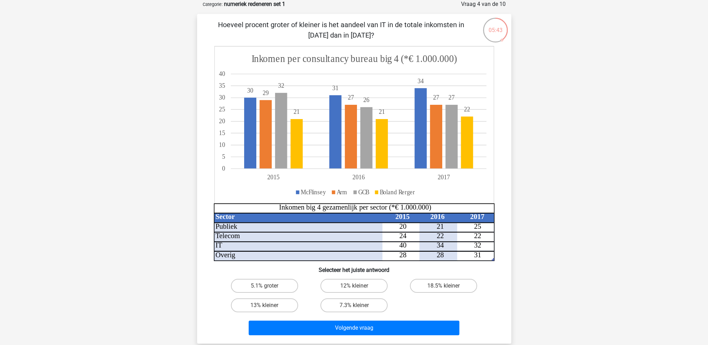
click at [382, 22] on p "Hoeveel procent groter of kleiner is het aandeel van IT in de totale inkomsten …" at bounding box center [341, 30] width 266 height 21
click at [362, 304] on label "7.3% kleiner" at bounding box center [353, 305] width 67 height 14
click at [358, 305] on input "7.3% kleiner" at bounding box center [356, 307] width 5 height 5
radio input "true"
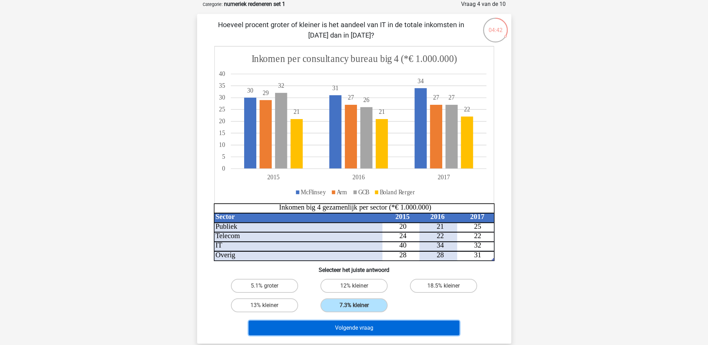
click at [388, 323] on button "Volgende vraag" at bounding box center [354, 328] width 211 height 15
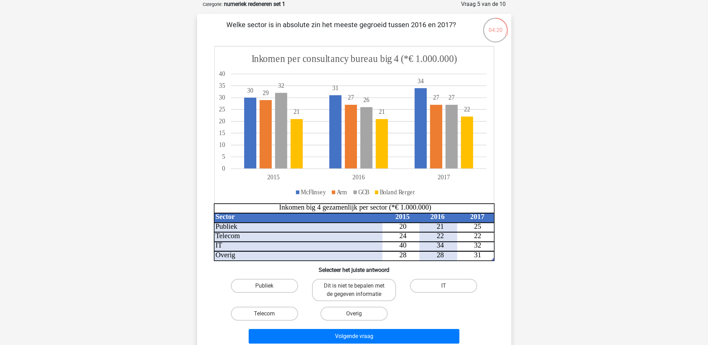
click at [265, 287] on input "Publiek" at bounding box center [266, 288] width 5 height 5
radio input "true"
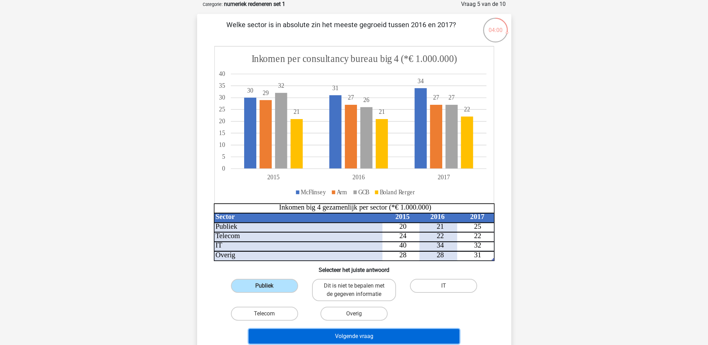
click at [363, 337] on button "Volgende vraag" at bounding box center [354, 336] width 211 height 15
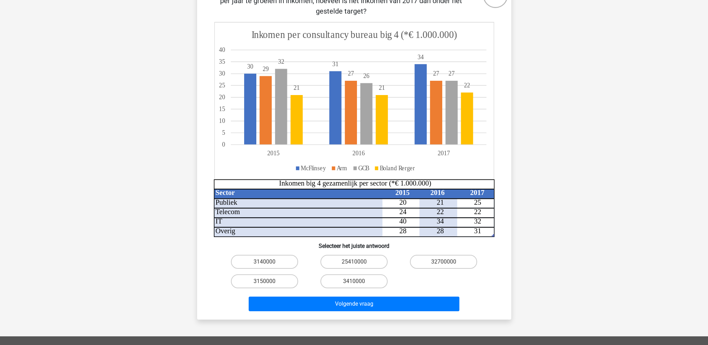
scroll to position [70, 0]
click at [350, 260] on label "25410000" at bounding box center [353, 262] width 67 height 14
click at [354, 262] on input "25410000" at bounding box center [356, 264] width 5 height 5
radio input "true"
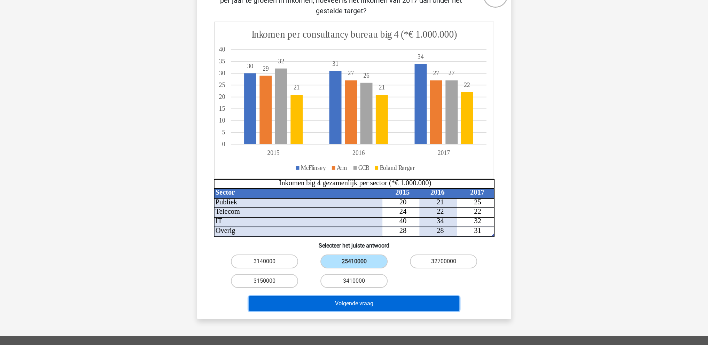
click at [392, 305] on button "Volgende vraag" at bounding box center [354, 303] width 211 height 15
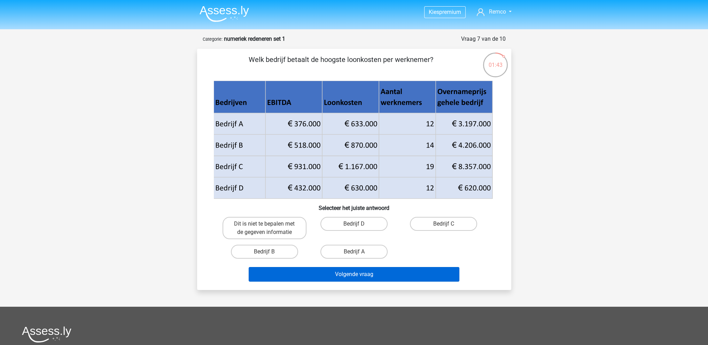
scroll to position [0, 0]
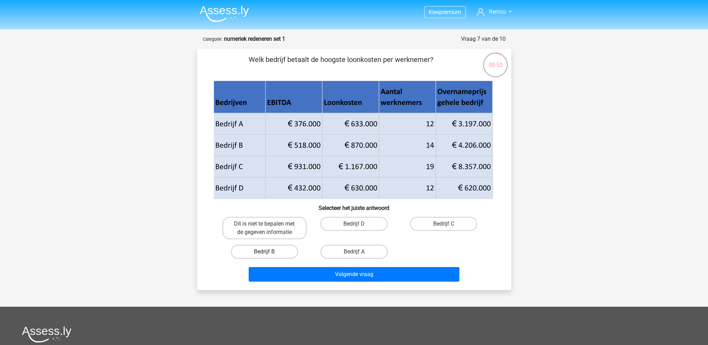
click at [268, 250] on label "Bedrijf B" at bounding box center [264, 252] width 67 height 14
click at [268, 252] on input "Bedrijf B" at bounding box center [266, 254] width 5 height 5
radio input "true"
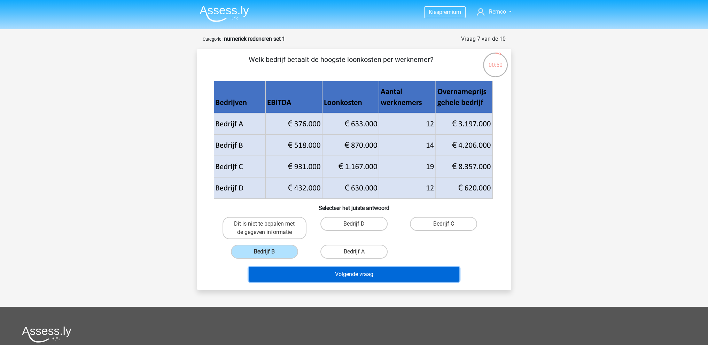
click at [353, 274] on button "Volgende vraag" at bounding box center [354, 274] width 211 height 15
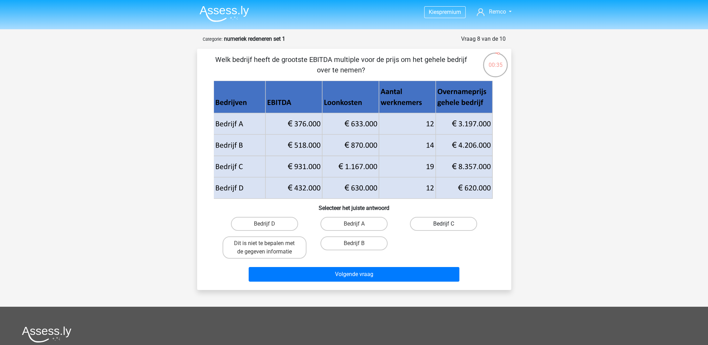
click at [441, 221] on label "Bedrijf C" at bounding box center [443, 224] width 67 height 14
click at [444, 224] on input "Bedrijf C" at bounding box center [446, 226] width 5 height 5
radio input "true"
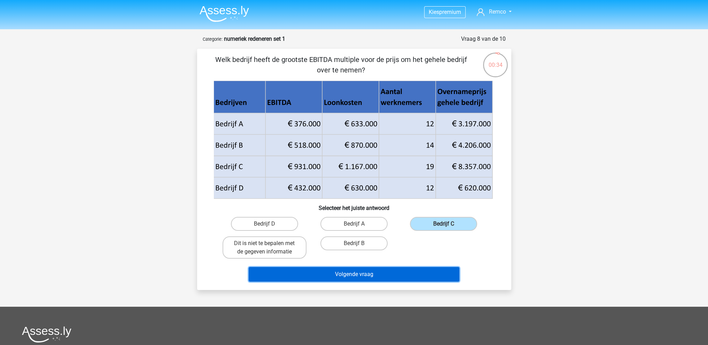
click at [392, 271] on button "Volgende vraag" at bounding box center [354, 274] width 211 height 15
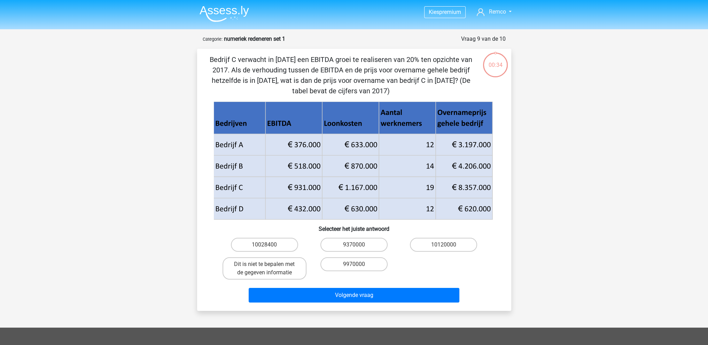
scroll to position [35, 0]
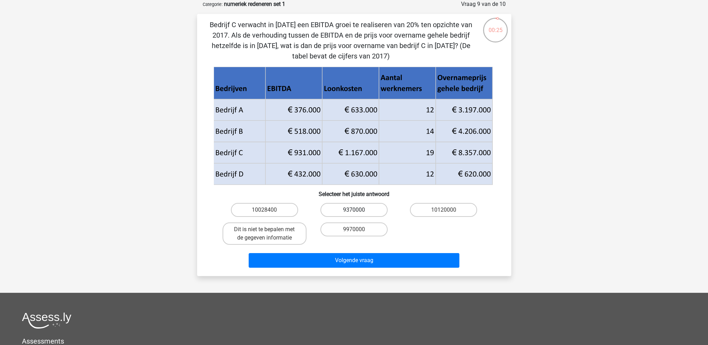
click at [355, 207] on label "9370000" at bounding box center [353, 210] width 67 height 14
click at [355, 210] on input "9370000" at bounding box center [356, 212] width 5 height 5
radio input "true"
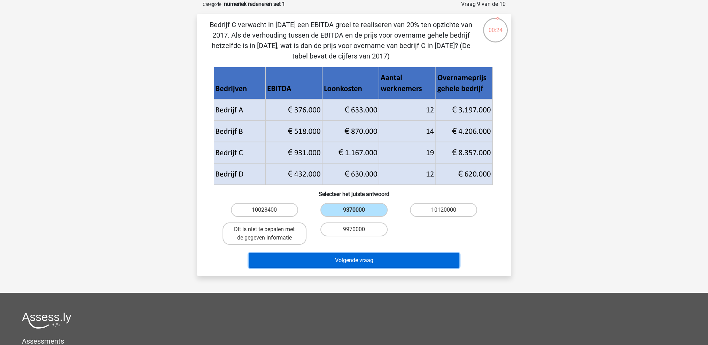
click at [374, 256] on button "Volgende vraag" at bounding box center [354, 260] width 211 height 15
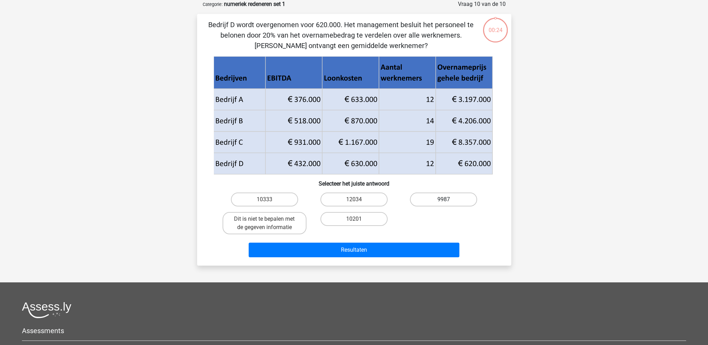
click at [453, 198] on label "9987" at bounding box center [443, 200] width 67 height 14
click at [448, 200] on input "9987" at bounding box center [446, 202] width 5 height 5
radio input "true"
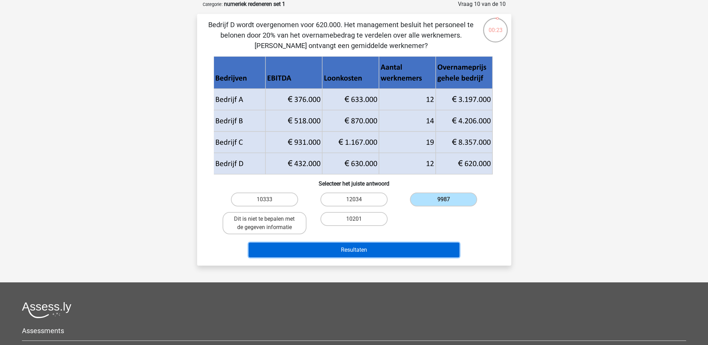
click at [415, 252] on button "Resultaten" at bounding box center [354, 250] width 211 height 15
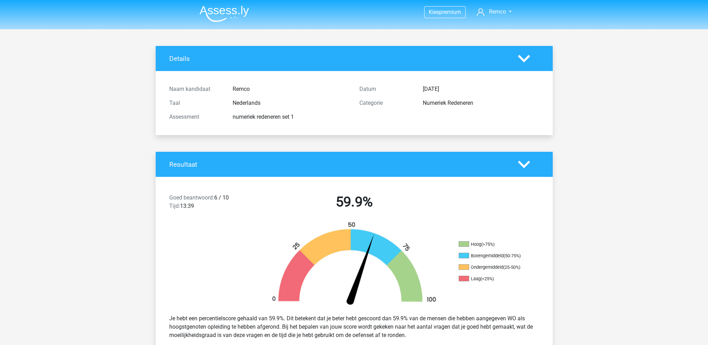
click at [234, 9] on img at bounding box center [224, 14] width 49 height 16
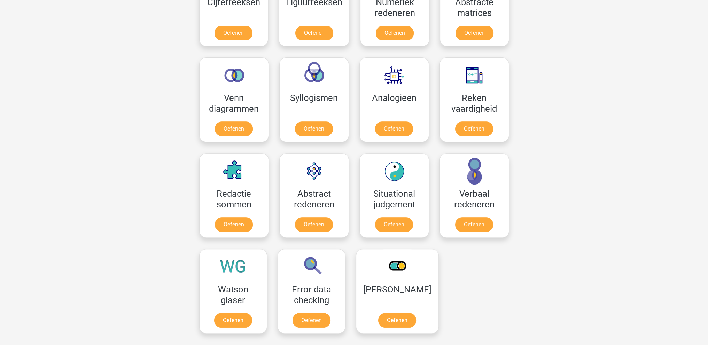
scroll to position [209, 0]
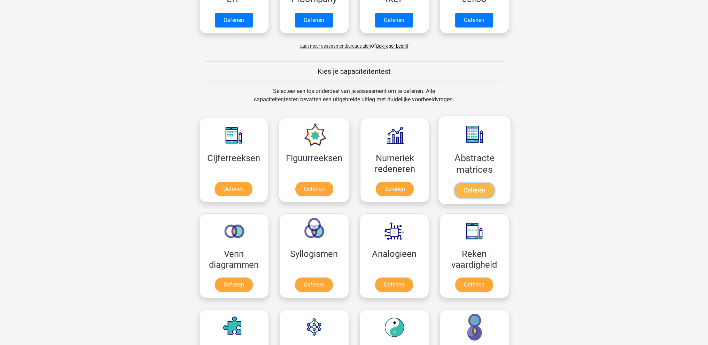
click at [476, 191] on link "Oefenen" at bounding box center [474, 190] width 40 height 15
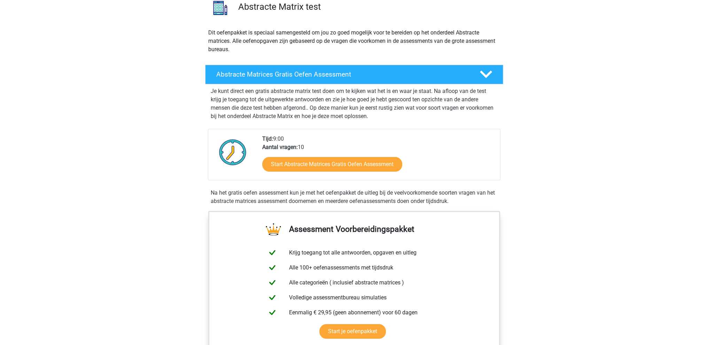
scroll to position [139, 0]
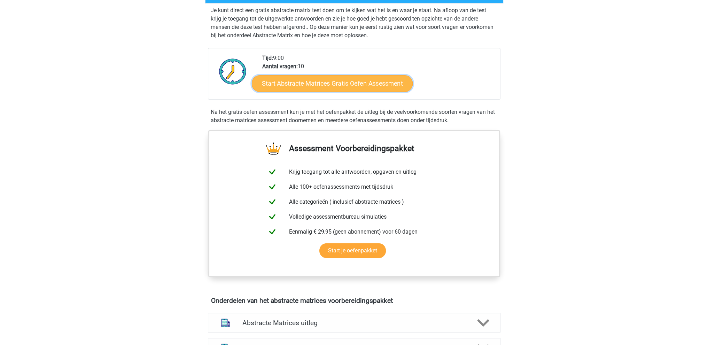
click at [340, 84] on link "Start Abstracte Matrices Gratis Oefen Assessment" at bounding box center [332, 83] width 161 height 17
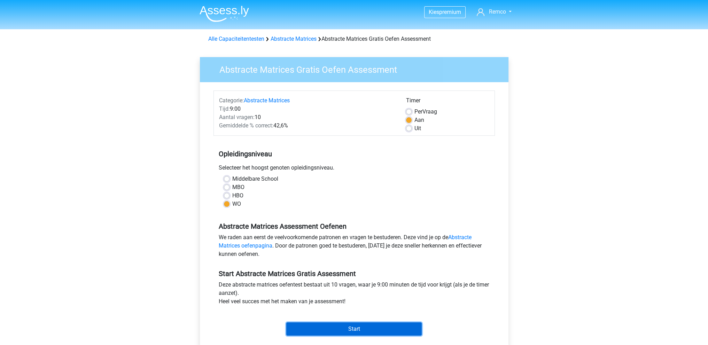
click at [351, 327] on input "Start" at bounding box center [353, 328] width 135 height 13
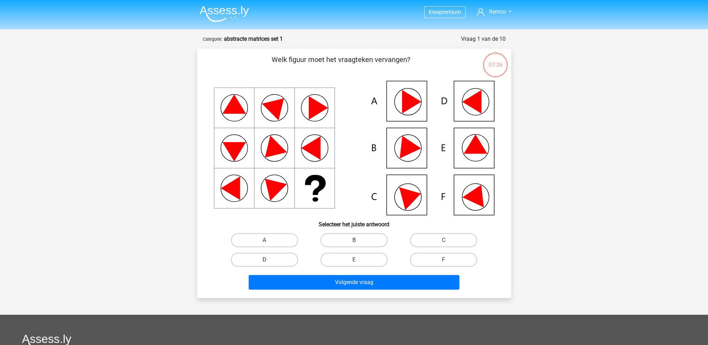
click at [272, 261] on label "D" at bounding box center [264, 260] width 67 height 14
click at [269, 261] on input "D" at bounding box center [266, 262] width 5 height 5
radio input "true"
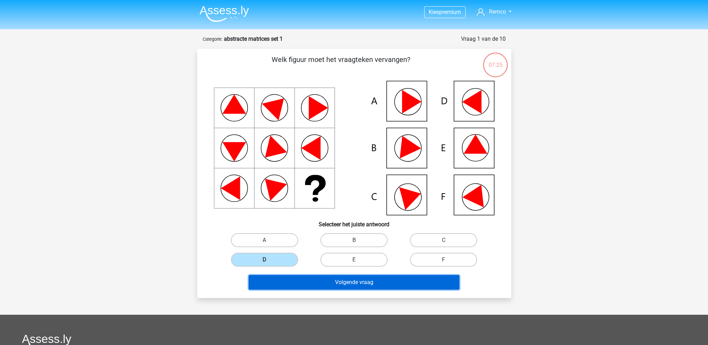
click at [352, 286] on button "Volgende vraag" at bounding box center [354, 282] width 211 height 15
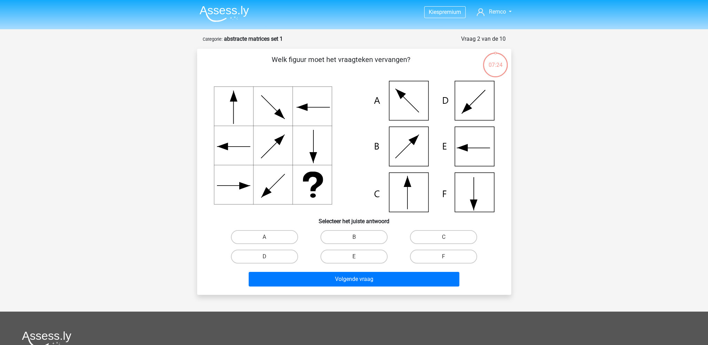
scroll to position [35, 0]
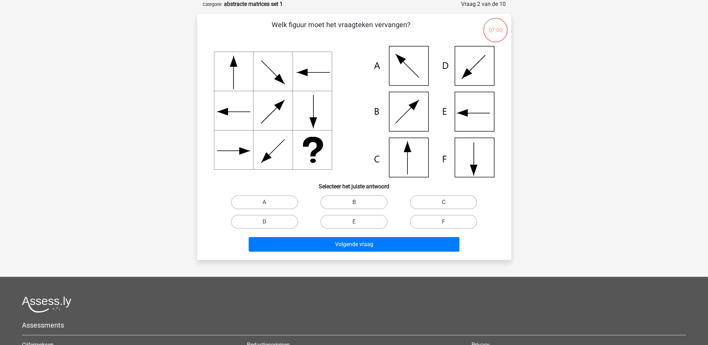
click at [442, 201] on label "C" at bounding box center [443, 202] width 67 height 14
click at [444, 202] on input "C" at bounding box center [446, 204] width 5 height 5
radio input "true"
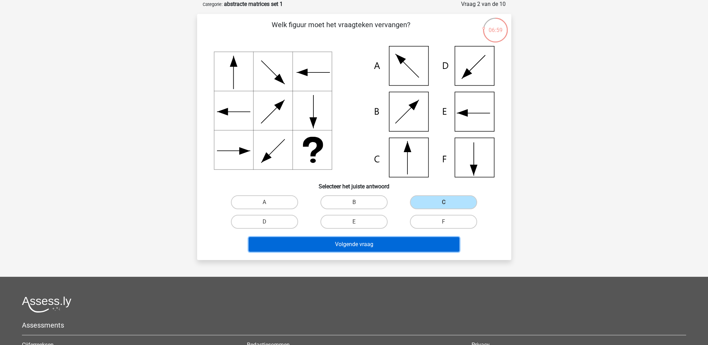
click at [360, 245] on button "Volgende vraag" at bounding box center [354, 244] width 211 height 15
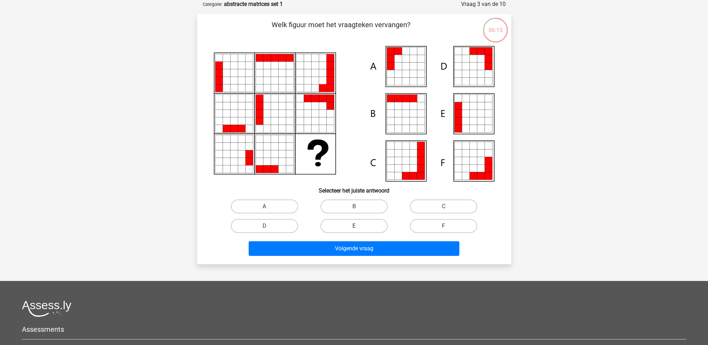
click at [354, 220] on label "E" at bounding box center [353, 226] width 67 height 14
click at [354, 226] on input "E" at bounding box center [356, 228] width 5 height 5
radio input "true"
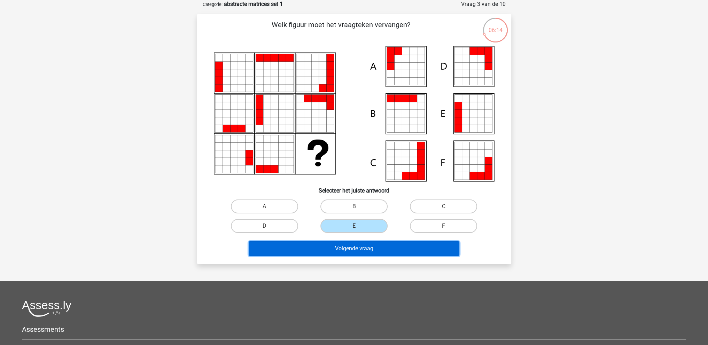
click at [354, 246] on button "Volgende vraag" at bounding box center [354, 248] width 211 height 15
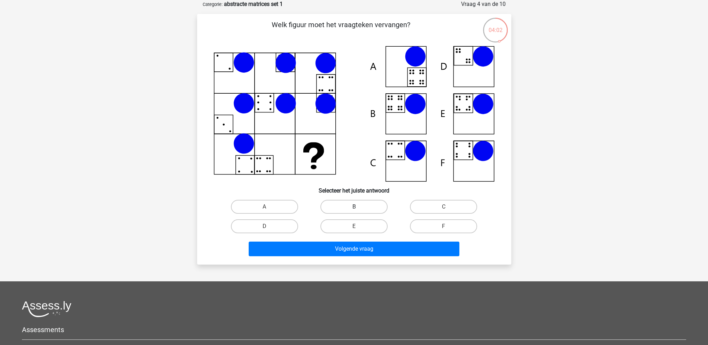
click at [350, 206] on label "B" at bounding box center [353, 207] width 67 height 14
click at [354, 207] on input "B" at bounding box center [356, 209] width 5 height 5
radio input "true"
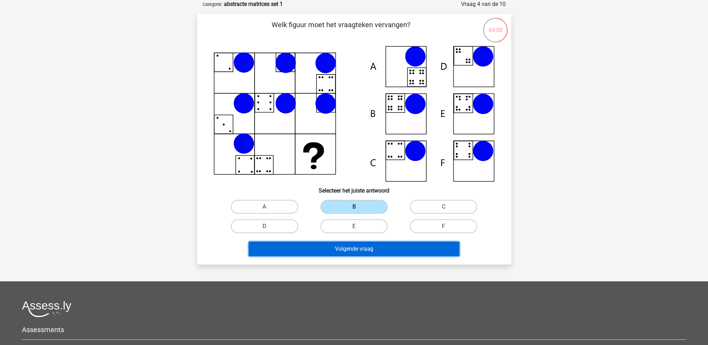
click at [394, 247] on button "Volgende vraag" at bounding box center [354, 249] width 211 height 15
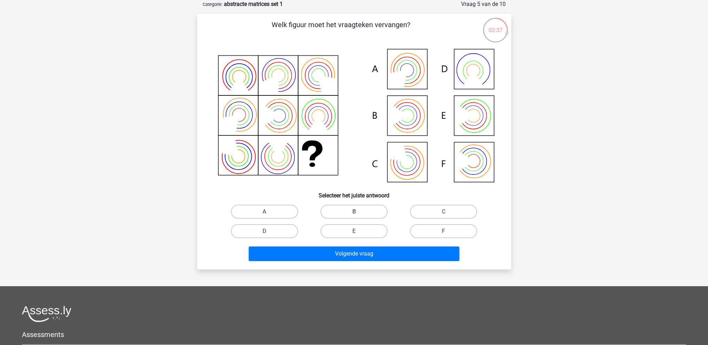
click at [352, 208] on label "B" at bounding box center [353, 212] width 67 height 14
click at [354, 212] on input "B" at bounding box center [356, 214] width 5 height 5
radio input "true"
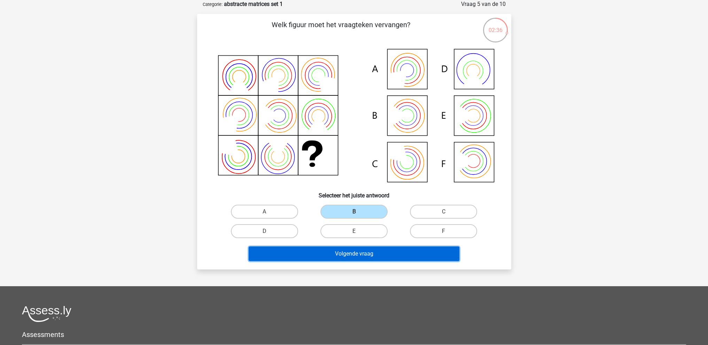
click at [373, 252] on button "Volgende vraag" at bounding box center [354, 254] width 211 height 15
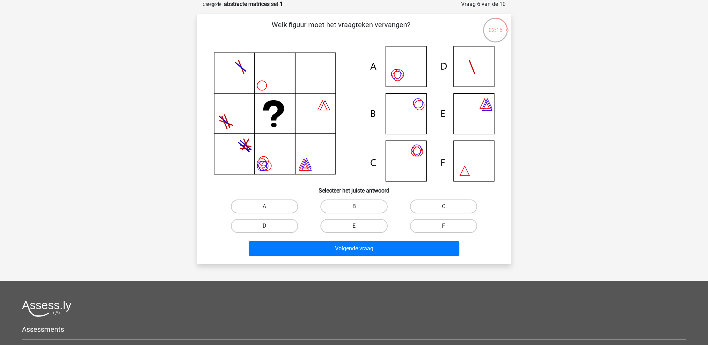
click at [362, 205] on label "B" at bounding box center [353, 207] width 67 height 14
click at [358, 207] on input "B" at bounding box center [356, 209] width 5 height 5
radio input "true"
click at [280, 202] on label "A" at bounding box center [264, 207] width 67 height 14
click at [269, 207] on input "A" at bounding box center [266, 209] width 5 height 5
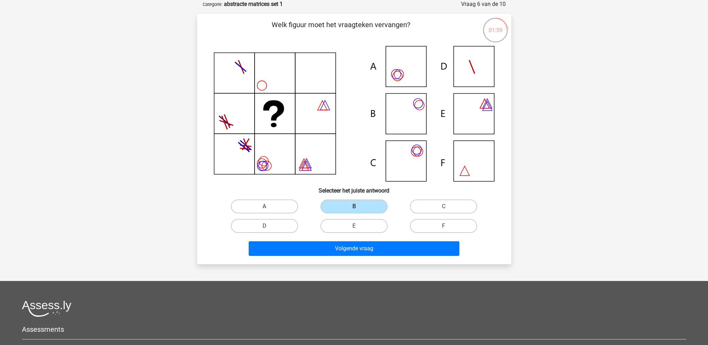
radio input "true"
click at [336, 204] on label "B" at bounding box center [353, 207] width 67 height 14
click at [354, 207] on input "B" at bounding box center [356, 209] width 5 height 5
radio input "true"
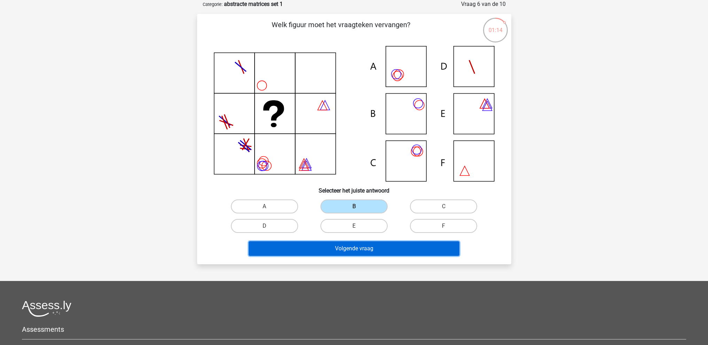
click at [365, 250] on button "Volgende vraag" at bounding box center [354, 248] width 211 height 15
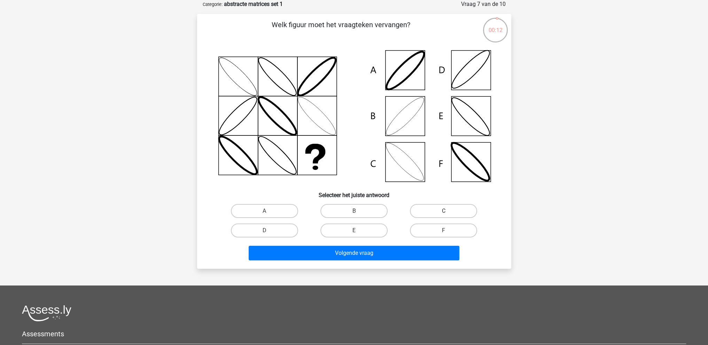
click at [442, 211] on label "C" at bounding box center [443, 211] width 67 height 14
click at [444, 211] on input "C" at bounding box center [446, 213] width 5 height 5
radio input "true"
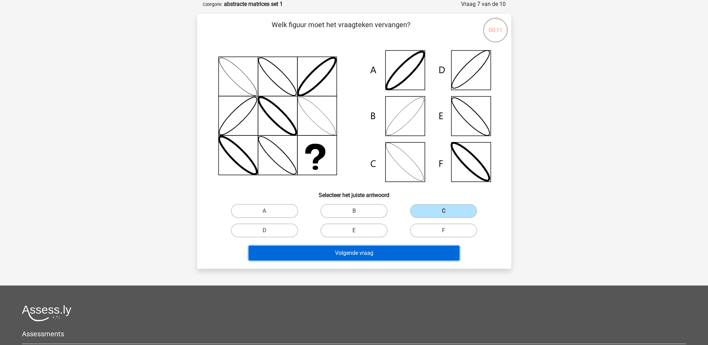
click at [369, 250] on button "Volgende vraag" at bounding box center [354, 253] width 211 height 15
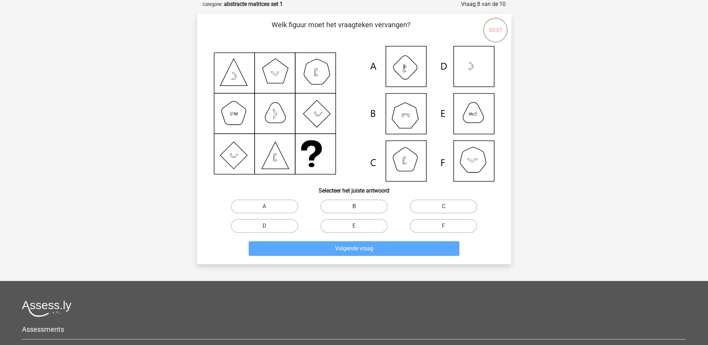
click at [359, 203] on label "B" at bounding box center [353, 207] width 67 height 14
click at [358, 207] on input "B" at bounding box center [356, 209] width 5 height 5
radio input "true"
